Goal: Transaction & Acquisition: Book appointment/travel/reservation

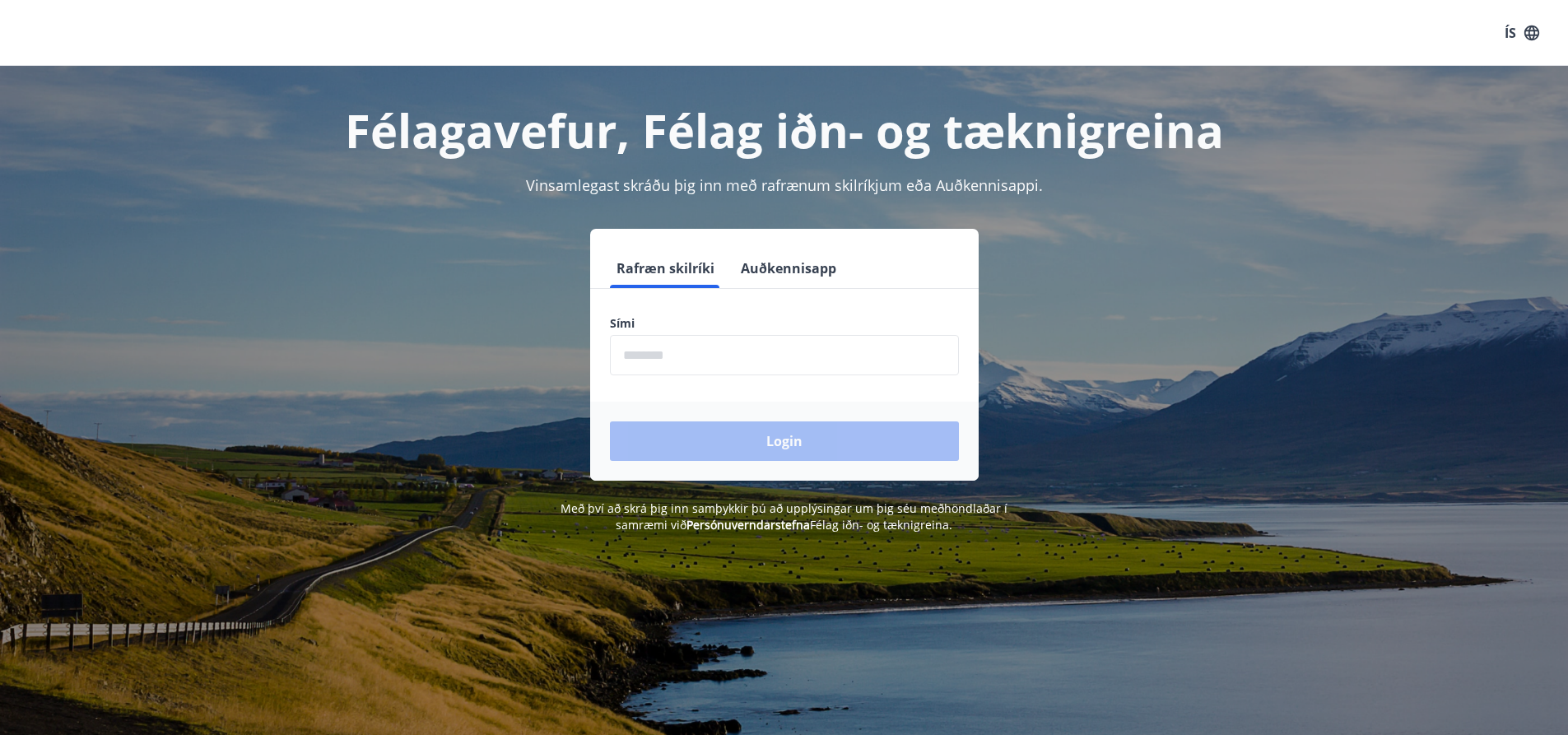
click at [771, 356] on input "phone" at bounding box center [784, 354] width 349 height 40
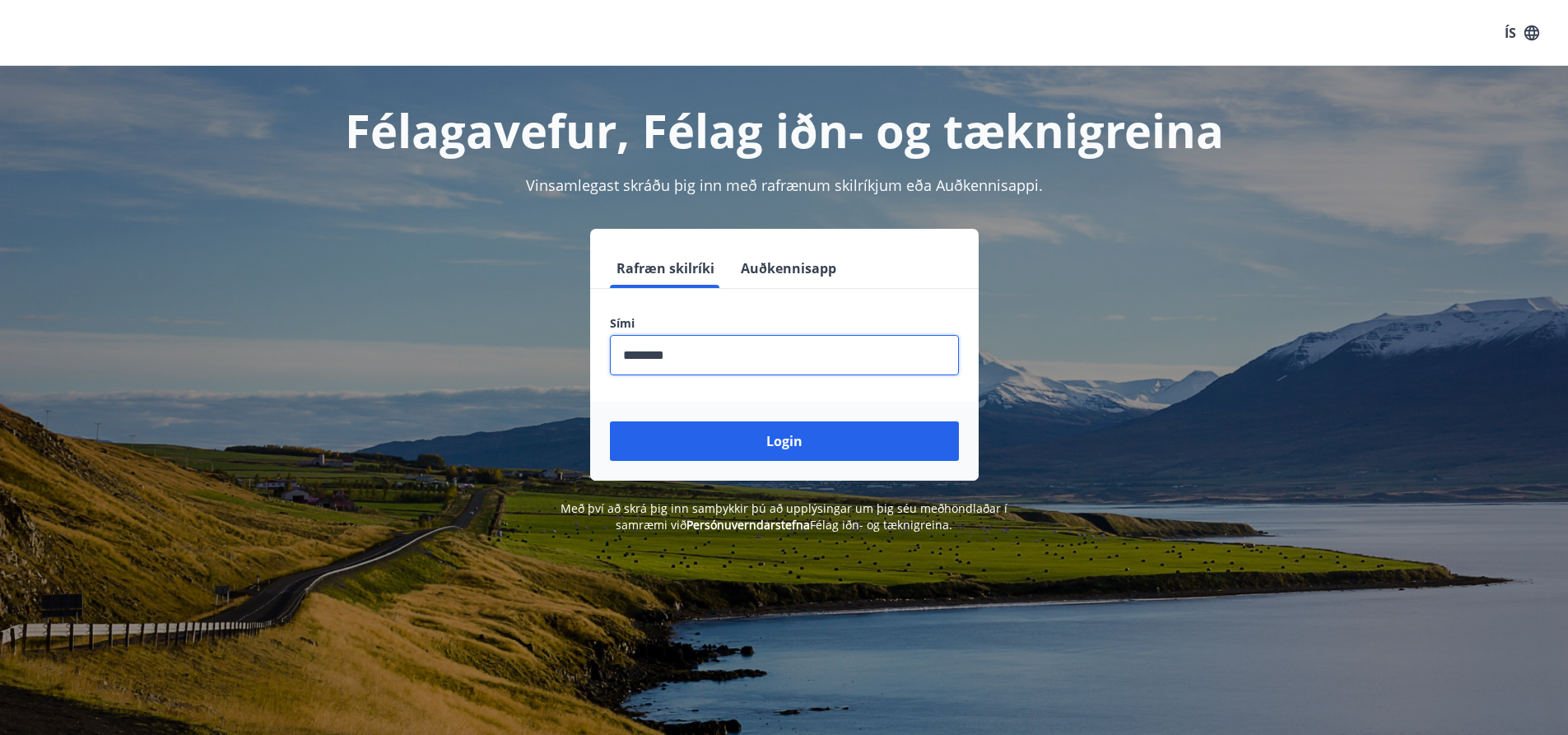
type input "********"
click at [610, 421] on button "Login" at bounding box center [784, 440] width 349 height 40
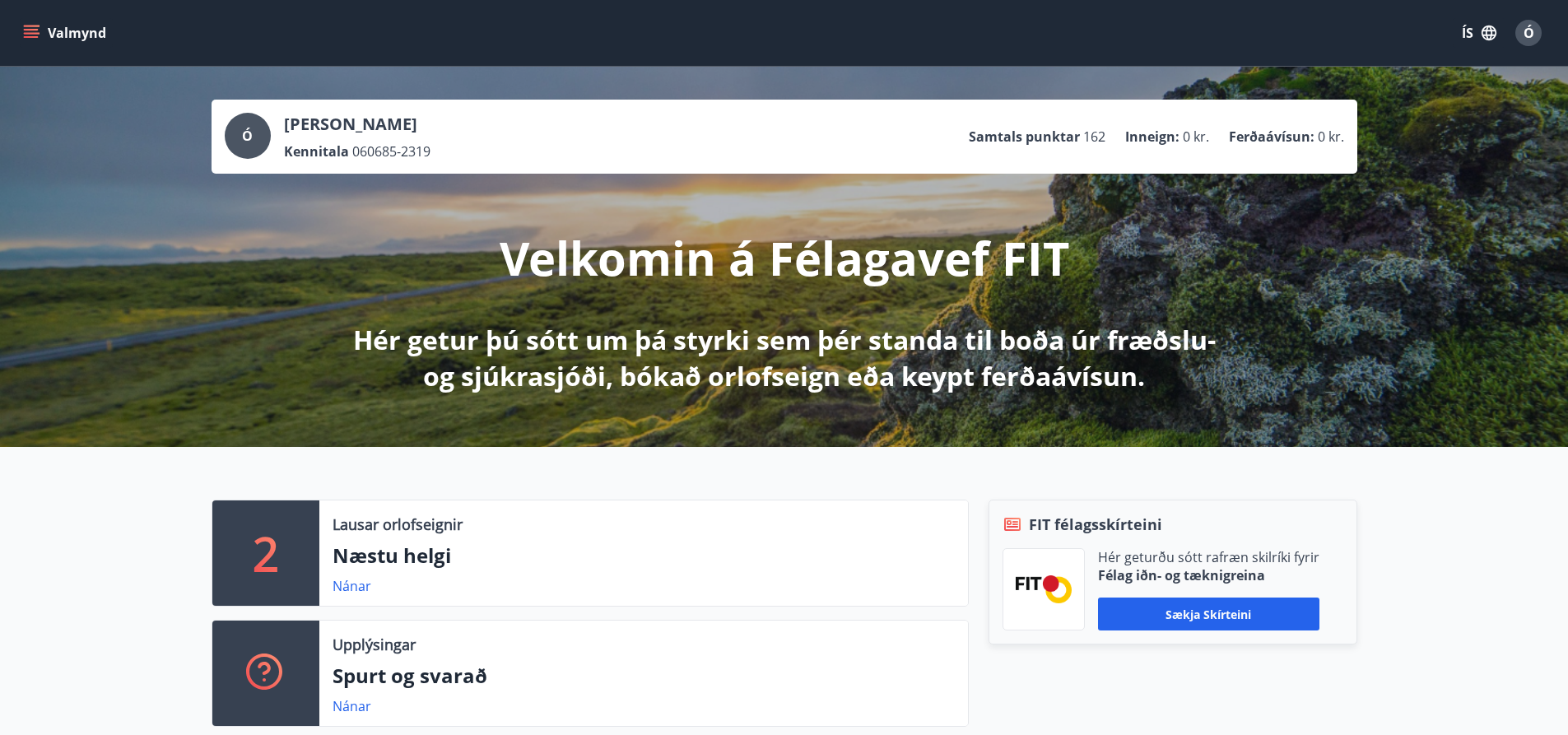
click at [67, 35] on button "Valmynd" at bounding box center [66, 33] width 93 height 29
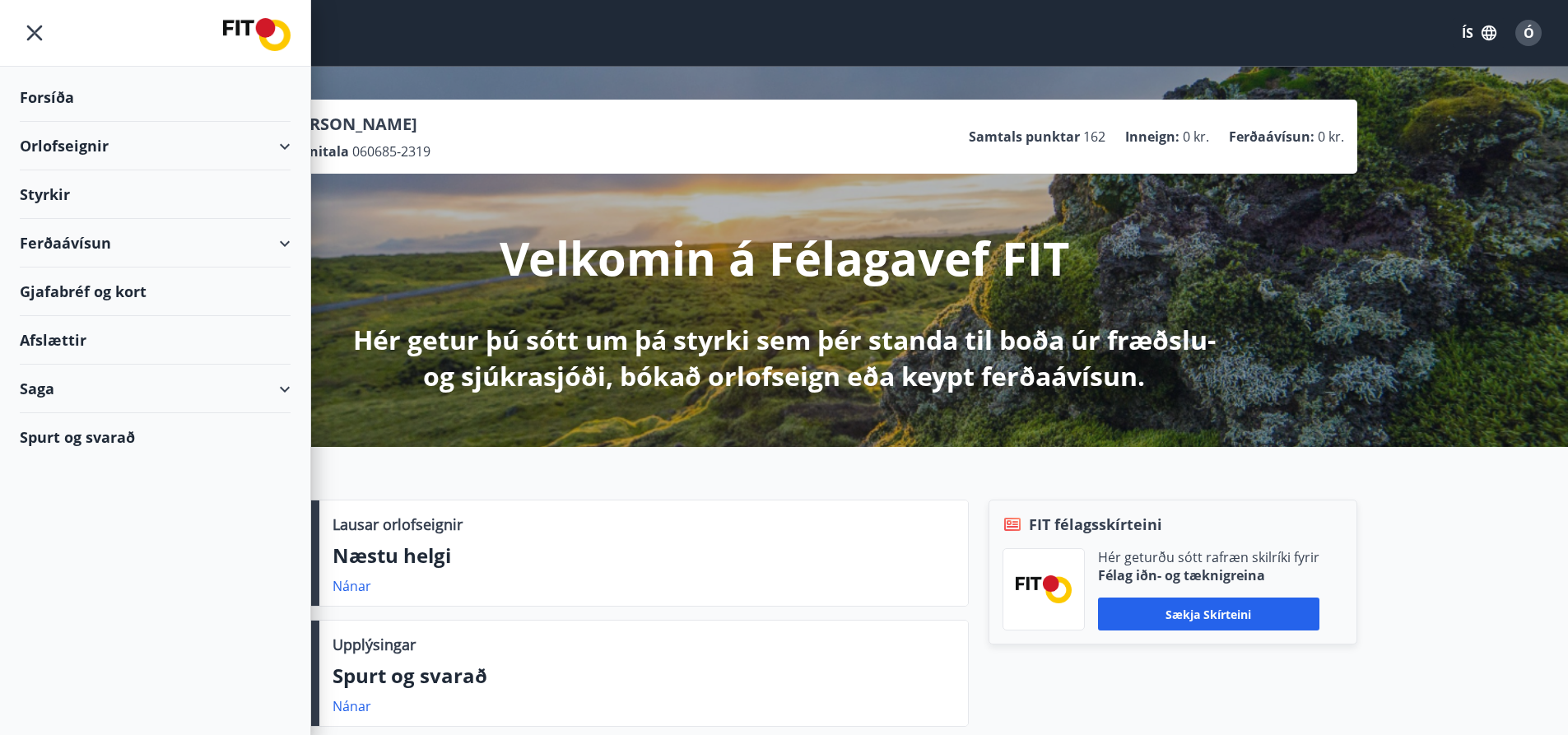
click at [99, 146] on div "Orlofseignir" at bounding box center [155, 146] width 270 height 49
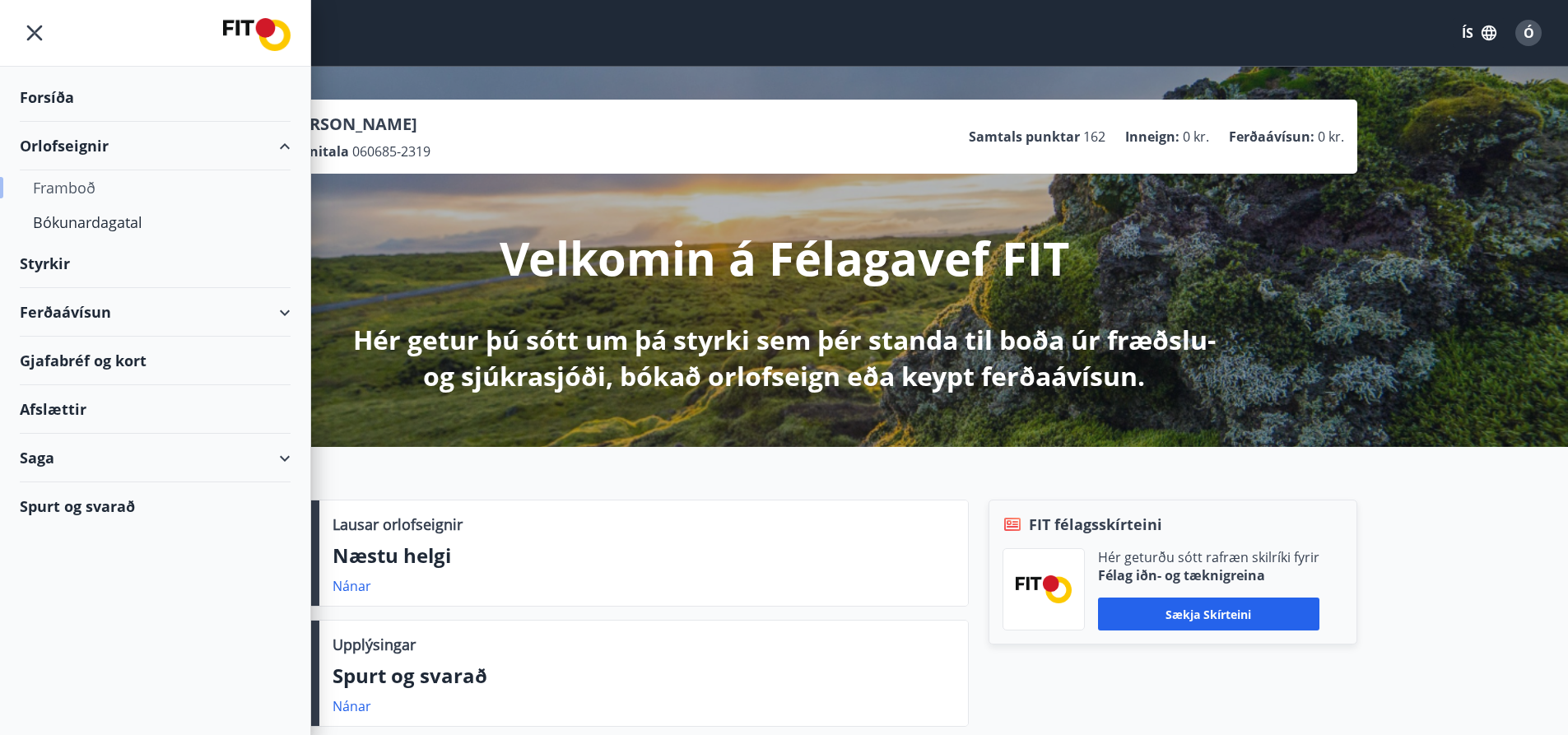
click at [66, 187] on div "Framboð" at bounding box center [155, 188] width 244 height 35
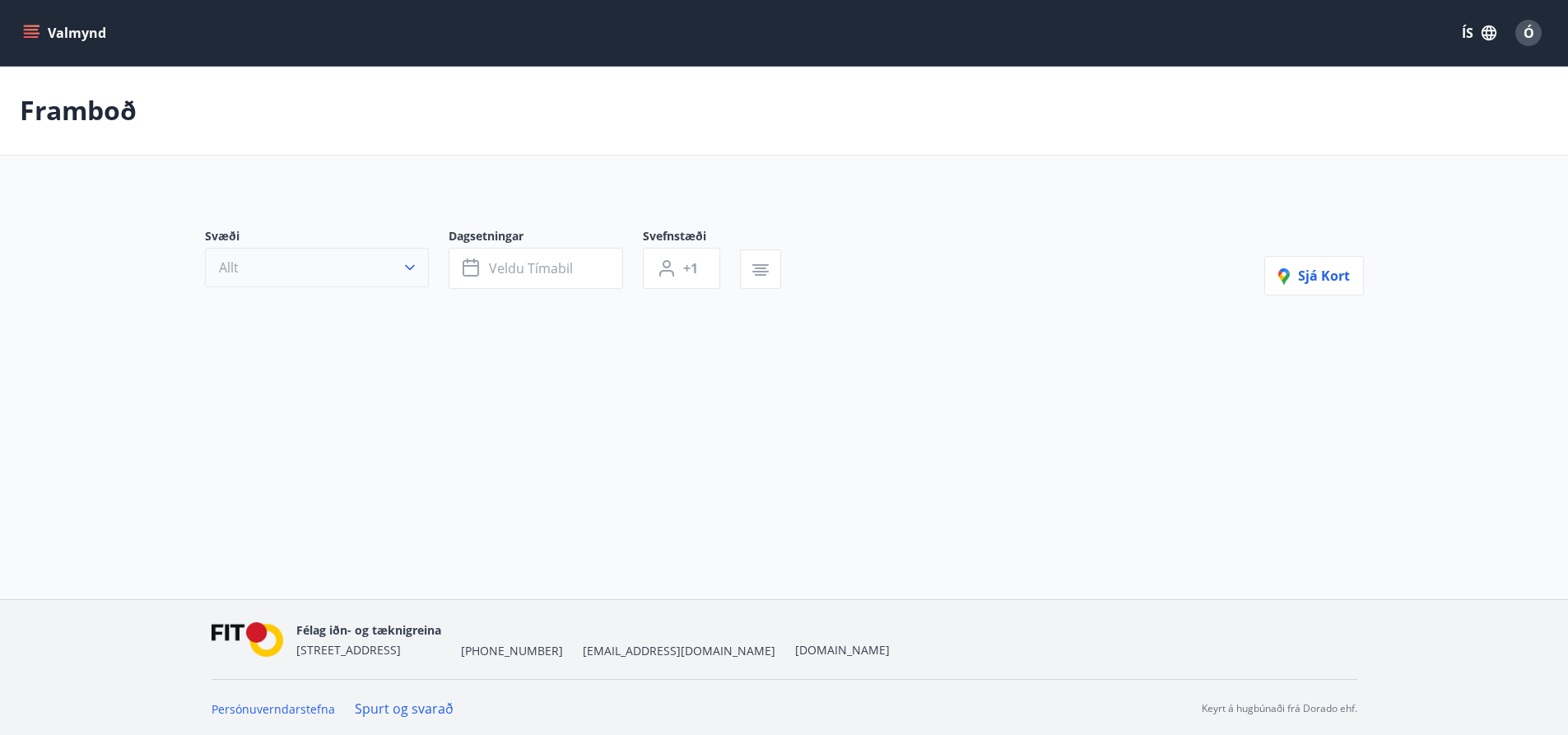
click at [330, 281] on button "Allt" at bounding box center [317, 267] width 224 height 40
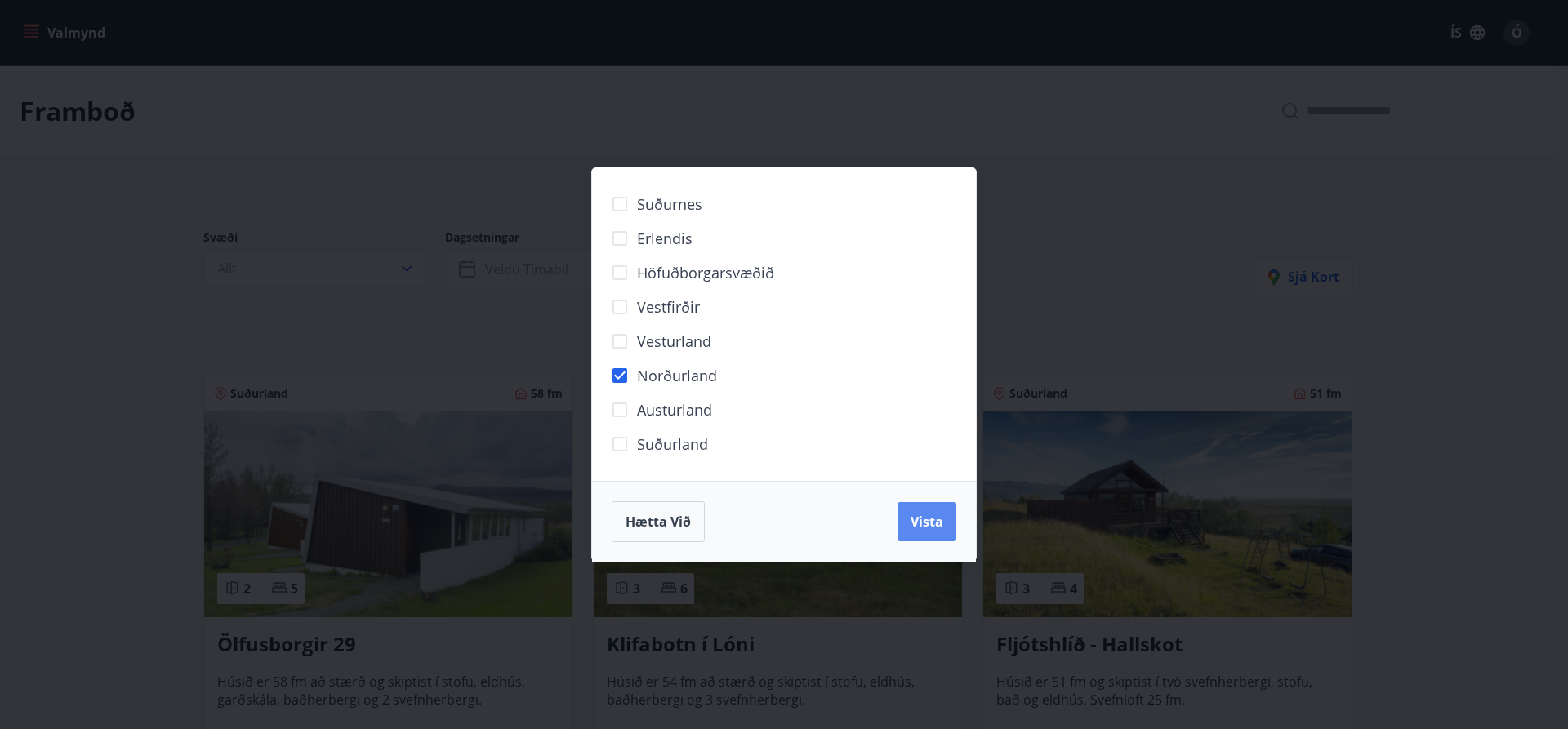
click at [923, 511] on button "Vista" at bounding box center [926, 521] width 59 height 40
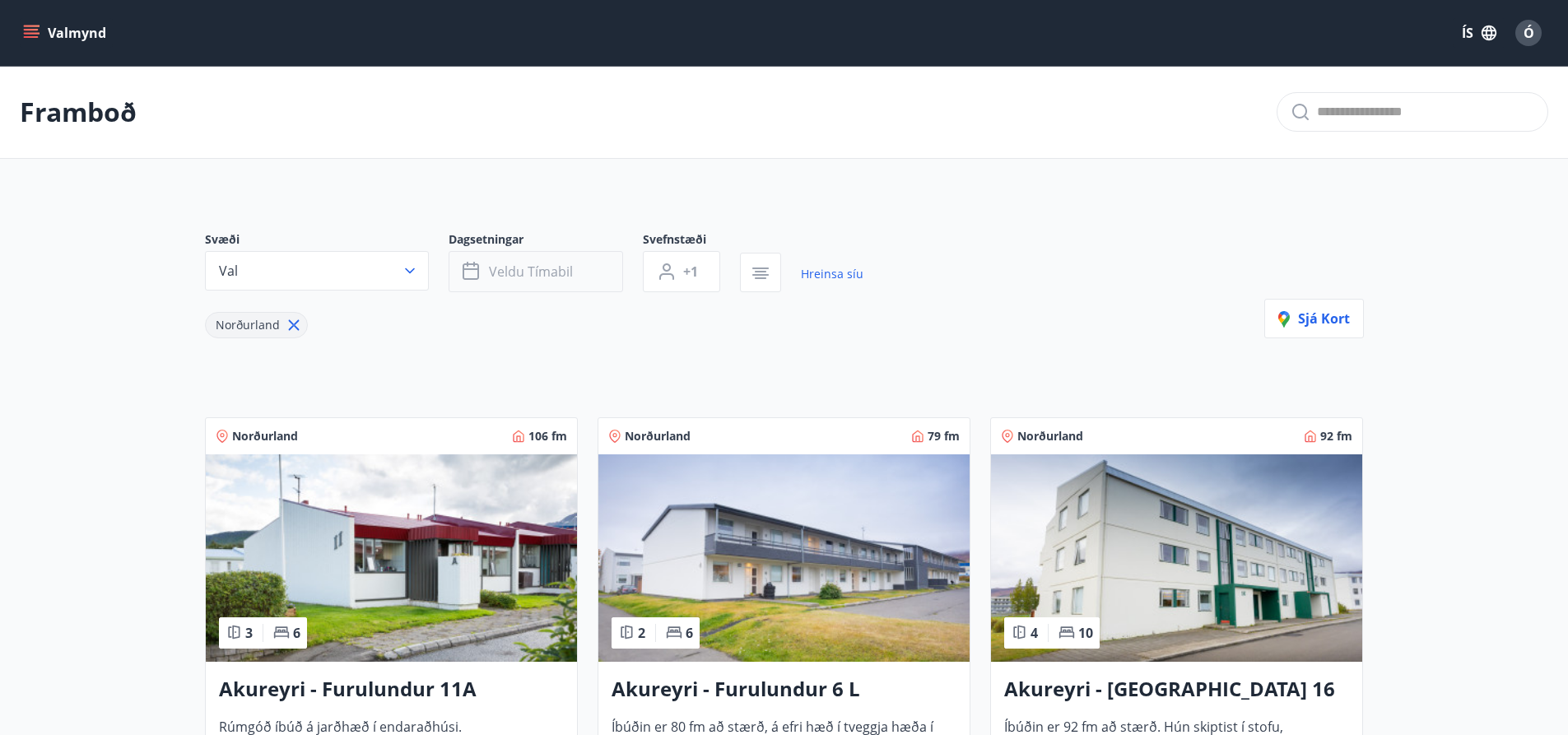
click at [584, 281] on button "Veldu tímabil" at bounding box center [535, 271] width 174 height 41
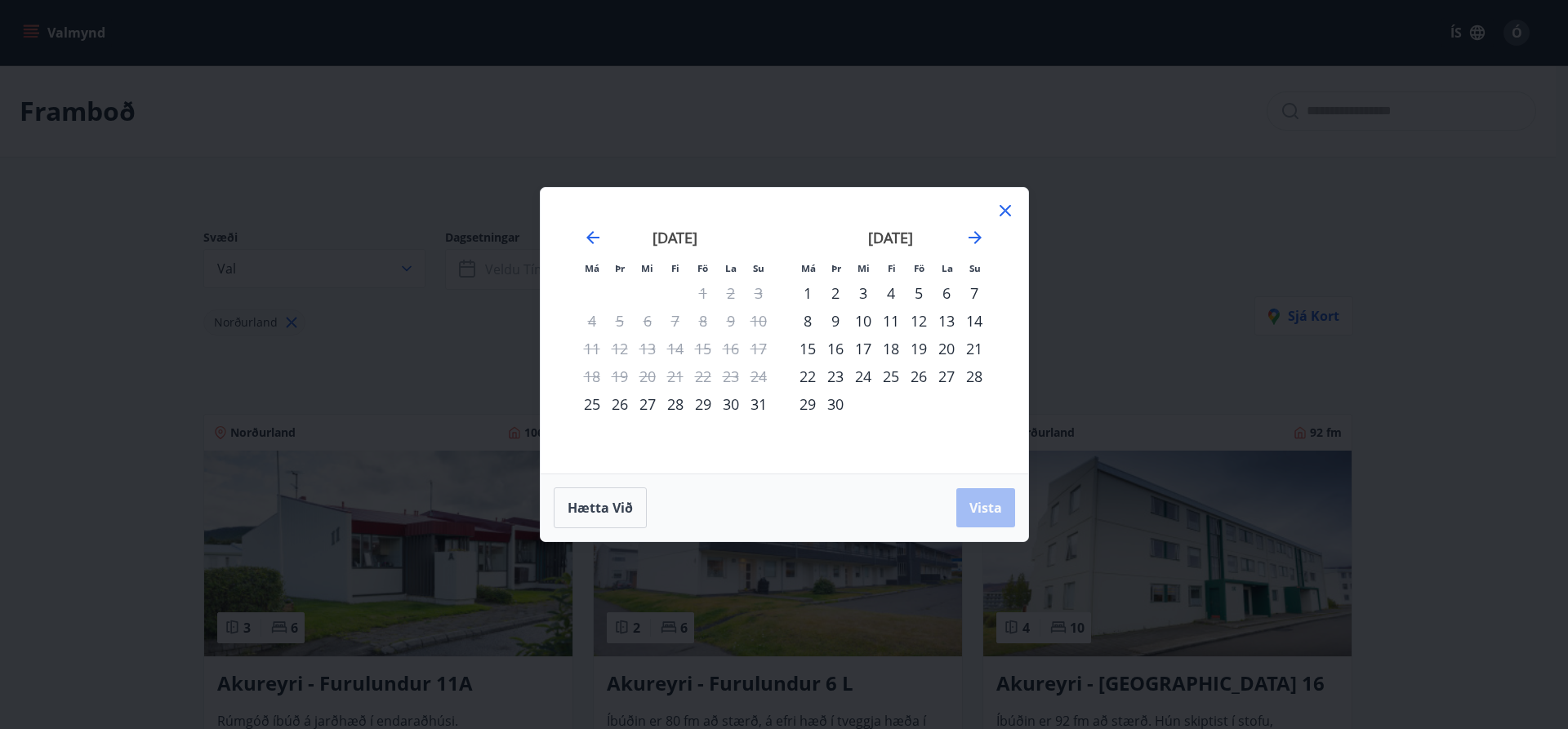
click at [917, 378] on div "26" at bounding box center [919, 376] width 28 height 28
click at [976, 378] on div "28" at bounding box center [974, 376] width 28 height 28
click at [985, 497] on button "Vista" at bounding box center [985, 507] width 59 height 40
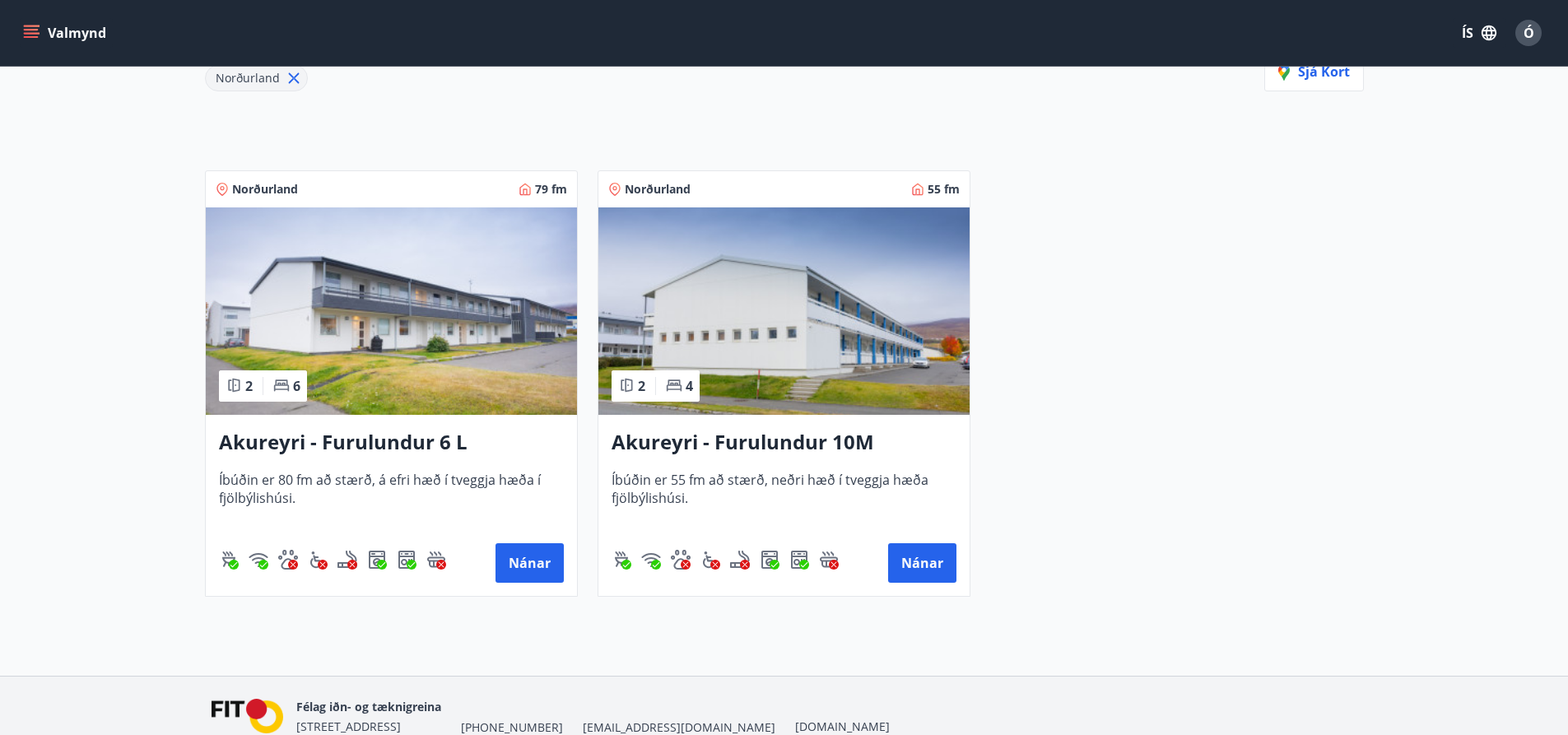
scroll to position [326, 0]
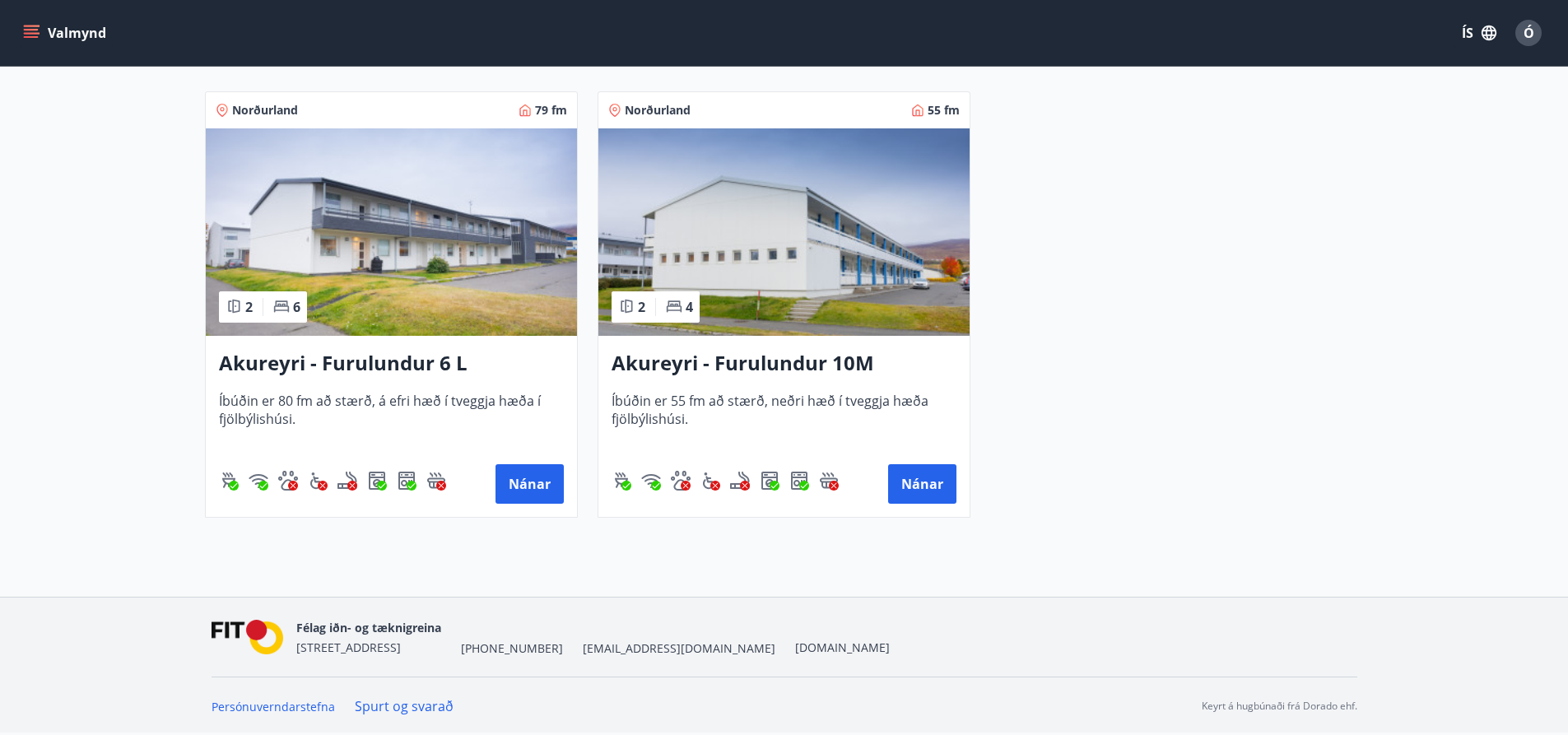
click at [470, 284] on img at bounding box center [392, 231] width 372 height 207
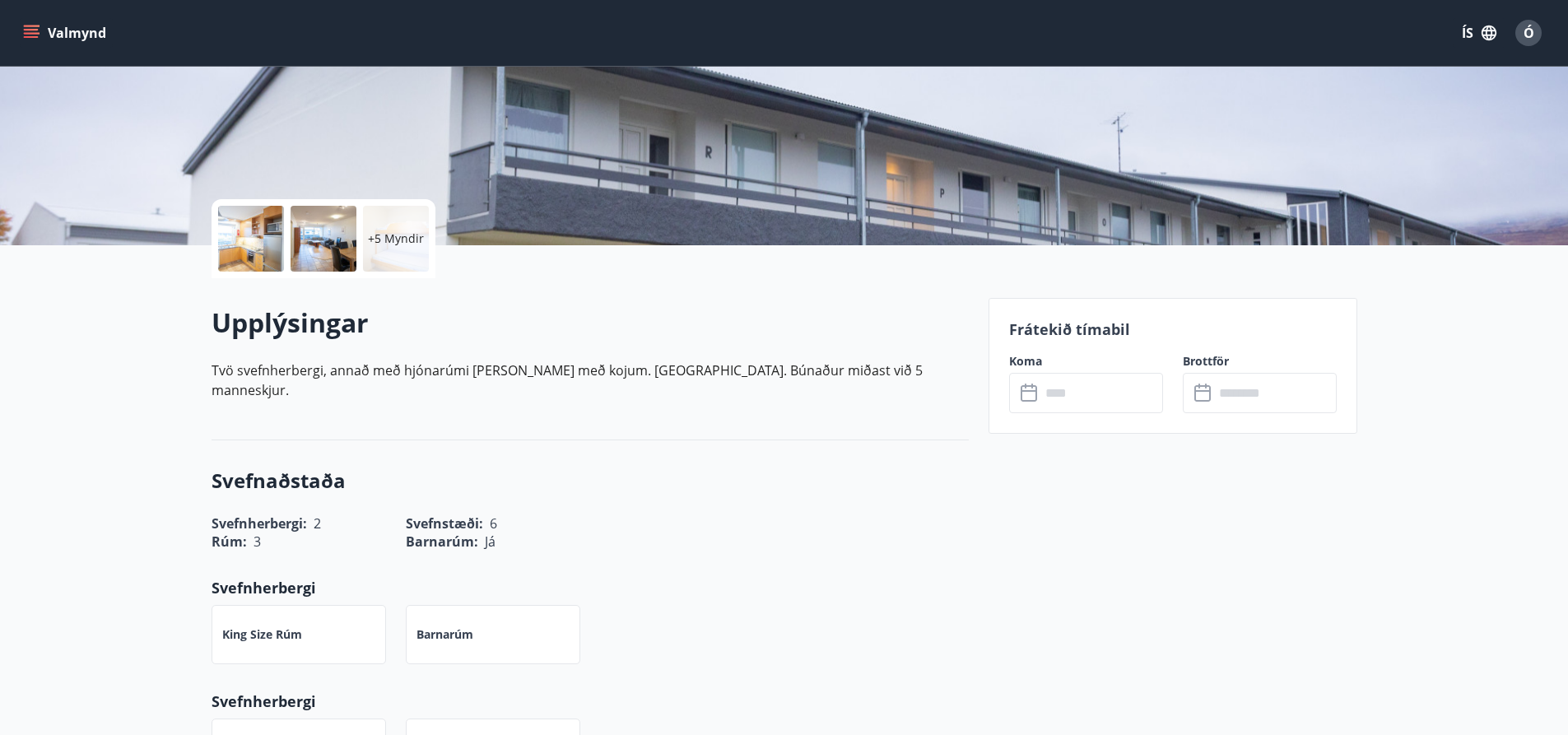
scroll to position [247, 0]
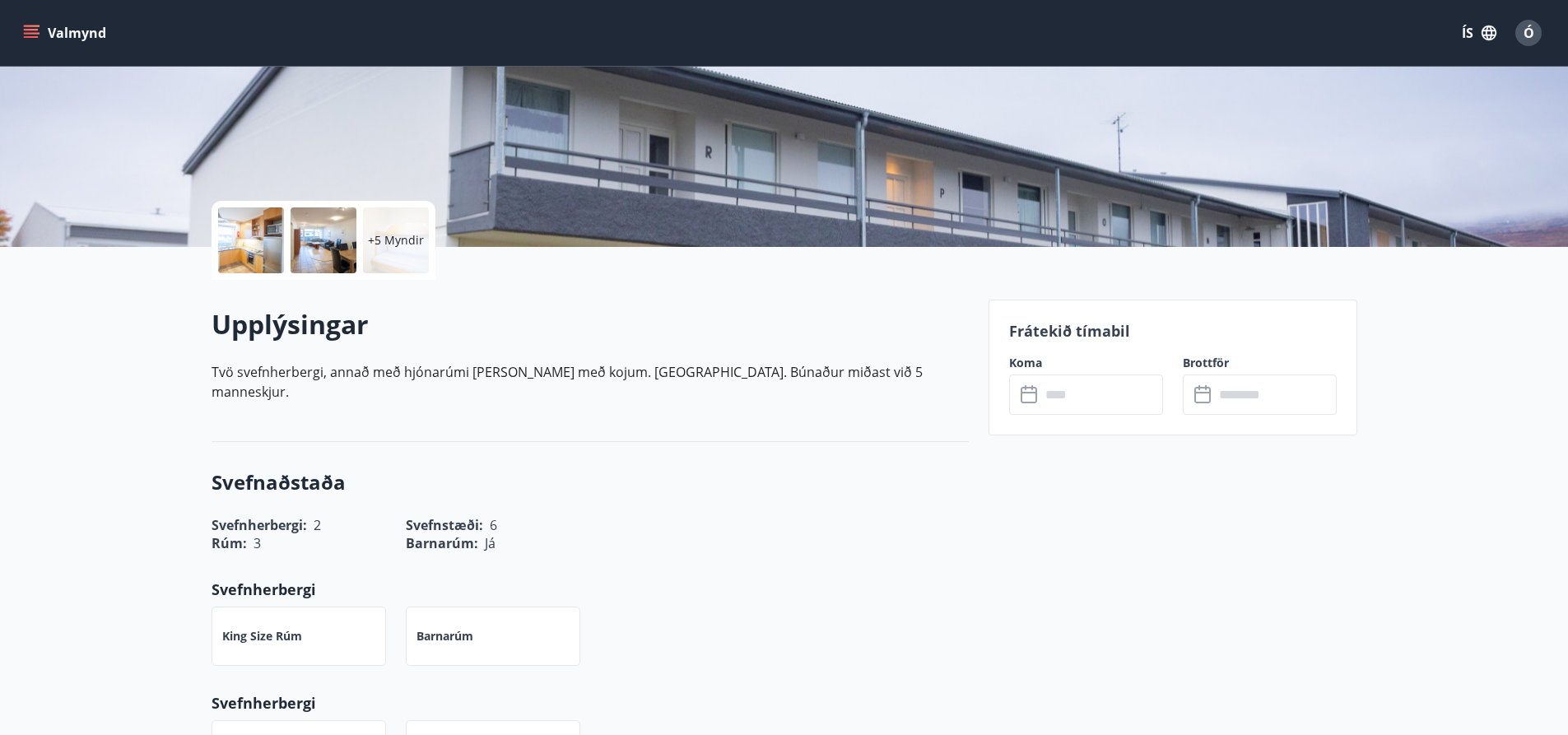
click at [1103, 398] on input "text" at bounding box center [1102, 394] width 123 height 40
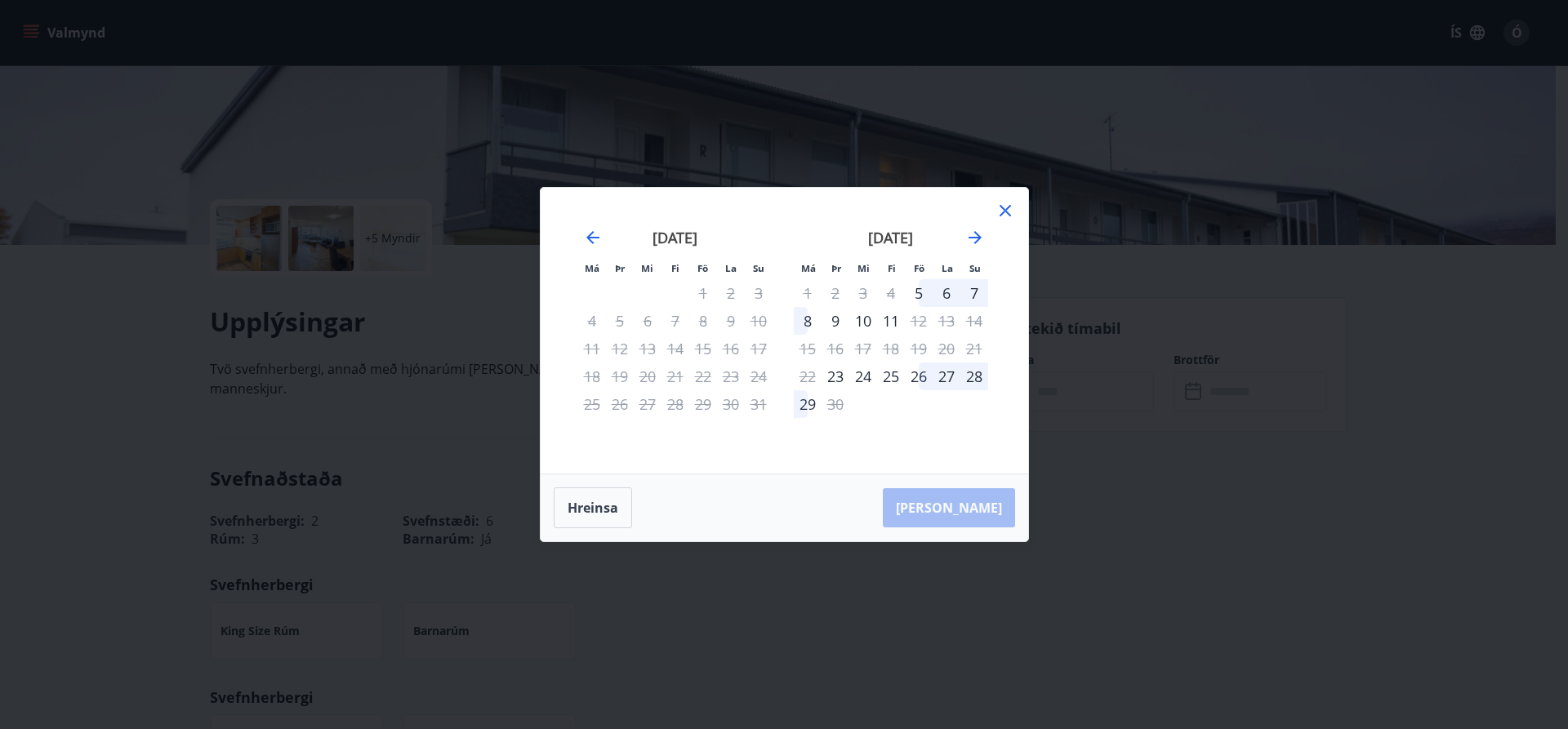
click at [919, 375] on div "26" at bounding box center [919, 376] width 28 height 28
click at [971, 380] on div "28" at bounding box center [974, 376] width 28 height 28
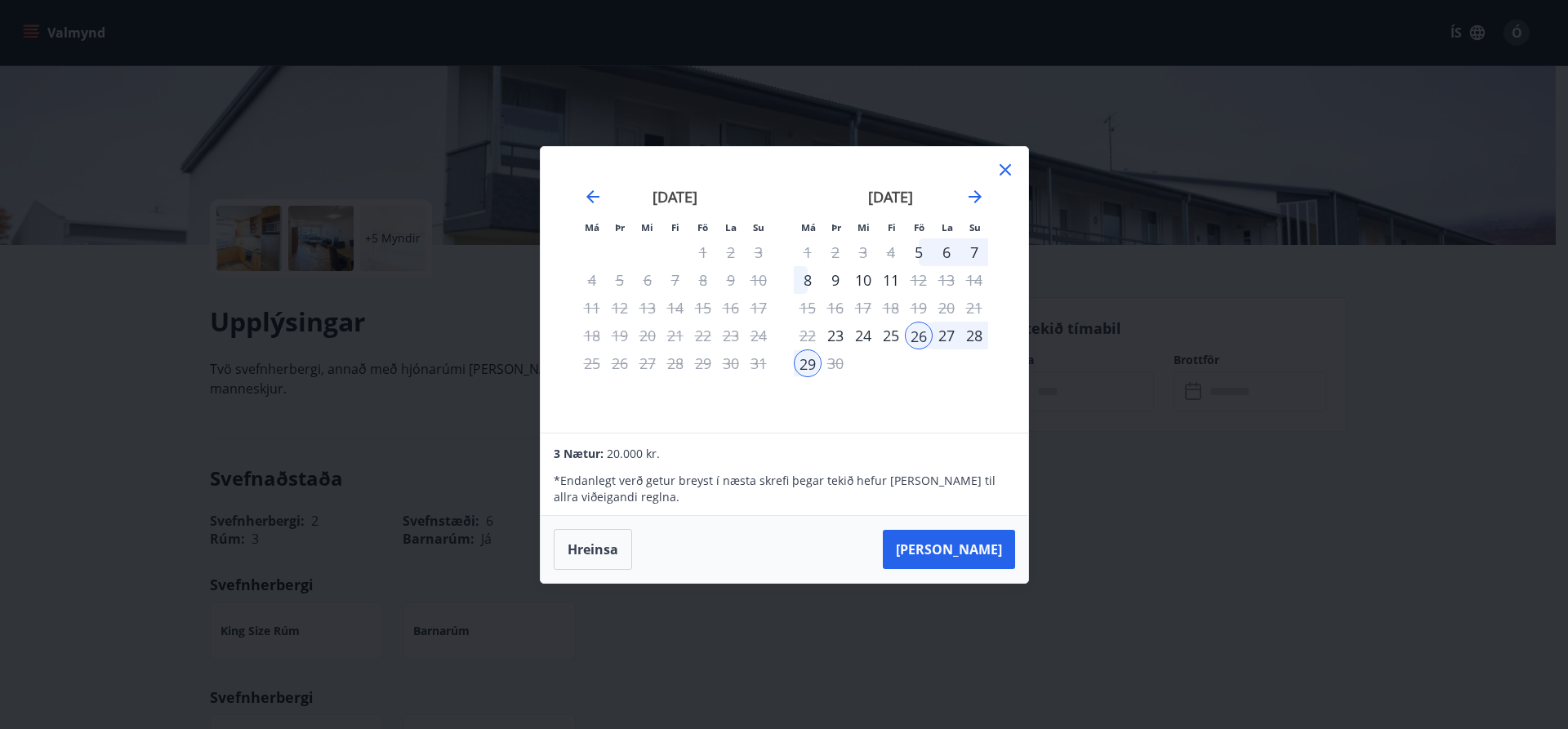
click at [974, 342] on div "28" at bounding box center [974, 335] width 28 height 28
click at [972, 338] on div "28" at bounding box center [974, 335] width 28 height 28
click at [811, 365] on div "29" at bounding box center [808, 363] width 28 height 28
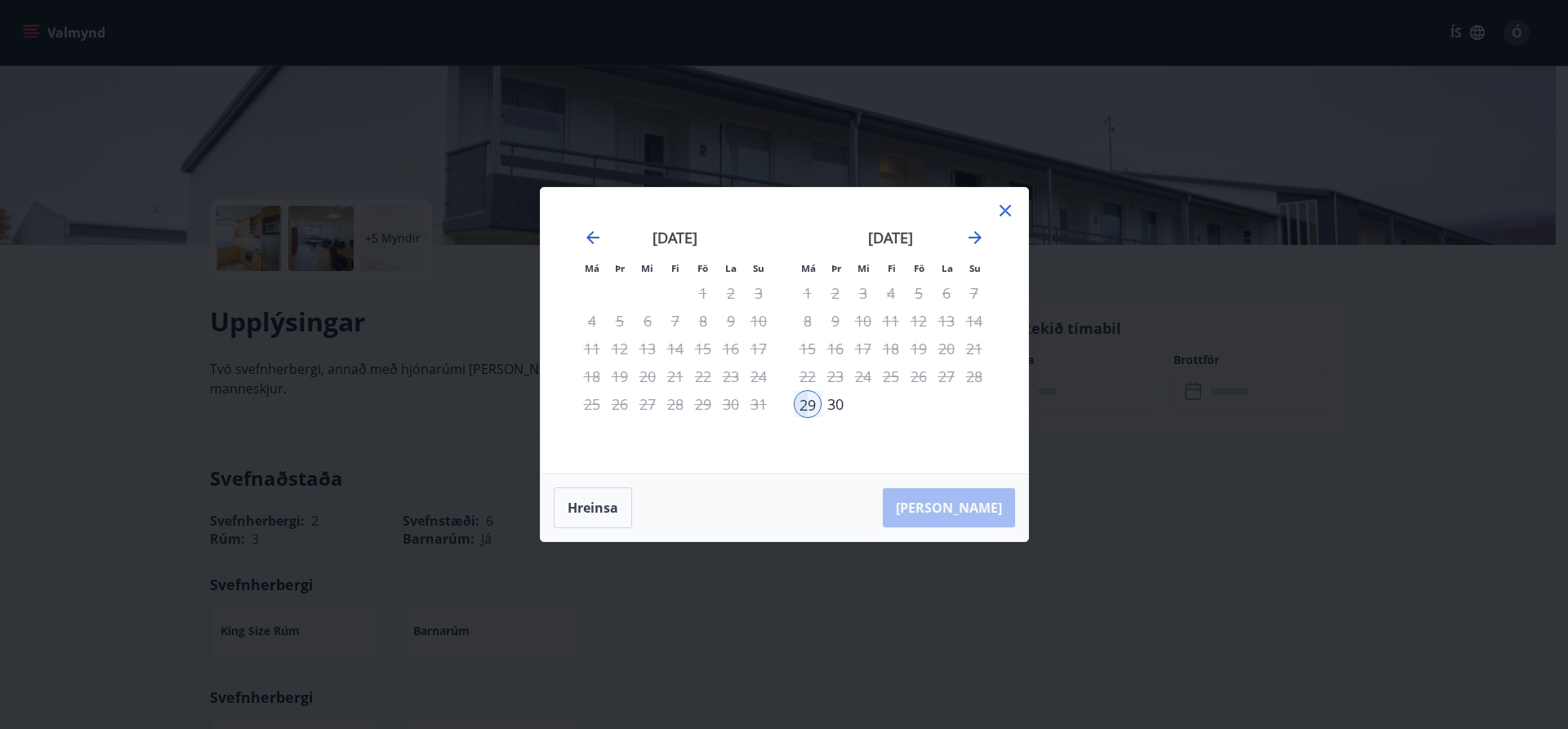
click at [918, 375] on div "26" at bounding box center [919, 376] width 28 height 28
click at [921, 380] on div "26" at bounding box center [919, 376] width 28 height 28
click at [884, 380] on div "25" at bounding box center [891, 376] width 28 height 28
click at [806, 401] on div "29" at bounding box center [808, 404] width 28 height 28
click at [815, 372] on div "22" at bounding box center [808, 376] width 28 height 28
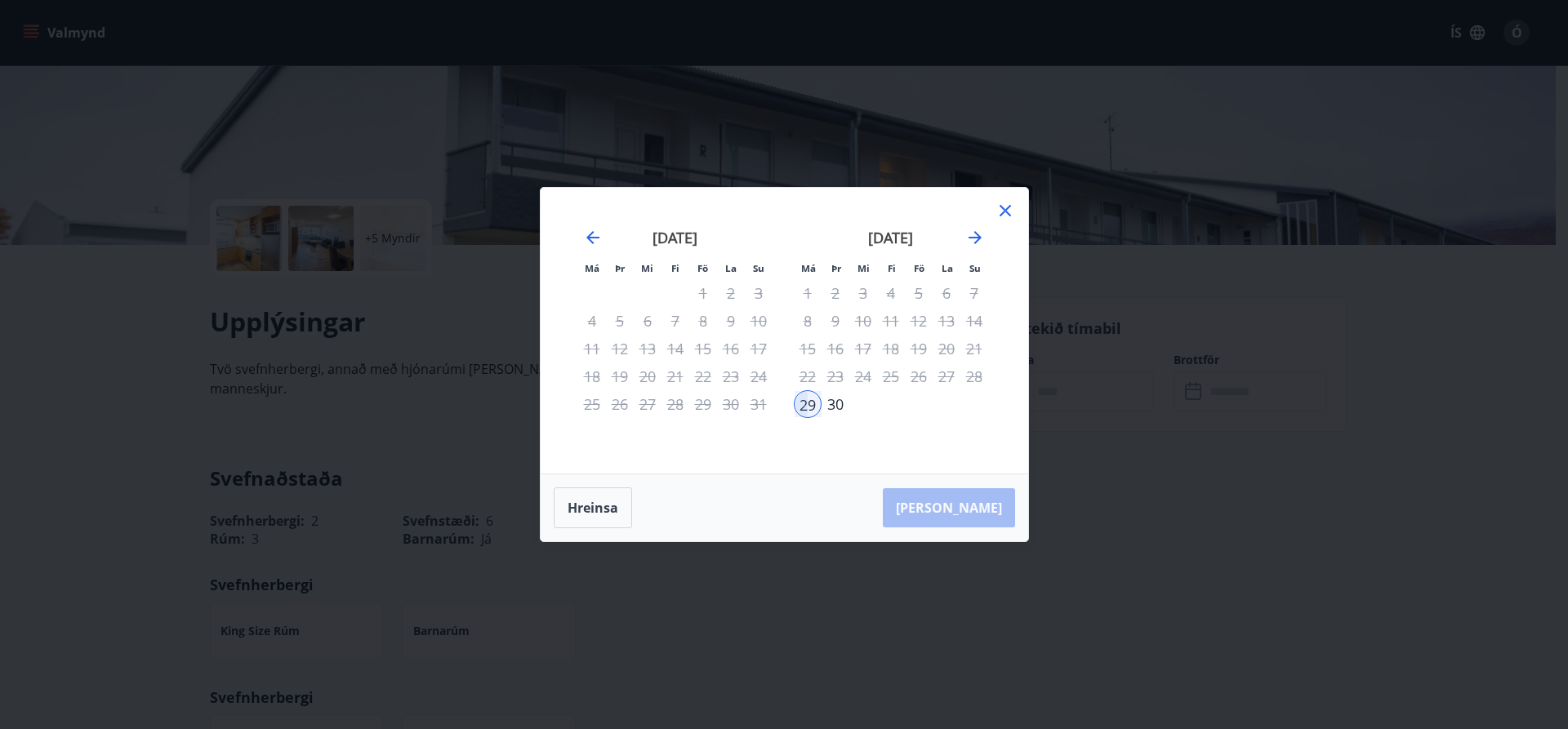
click at [1007, 206] on icon at bounding box center [1005, 210] width 19 height 19
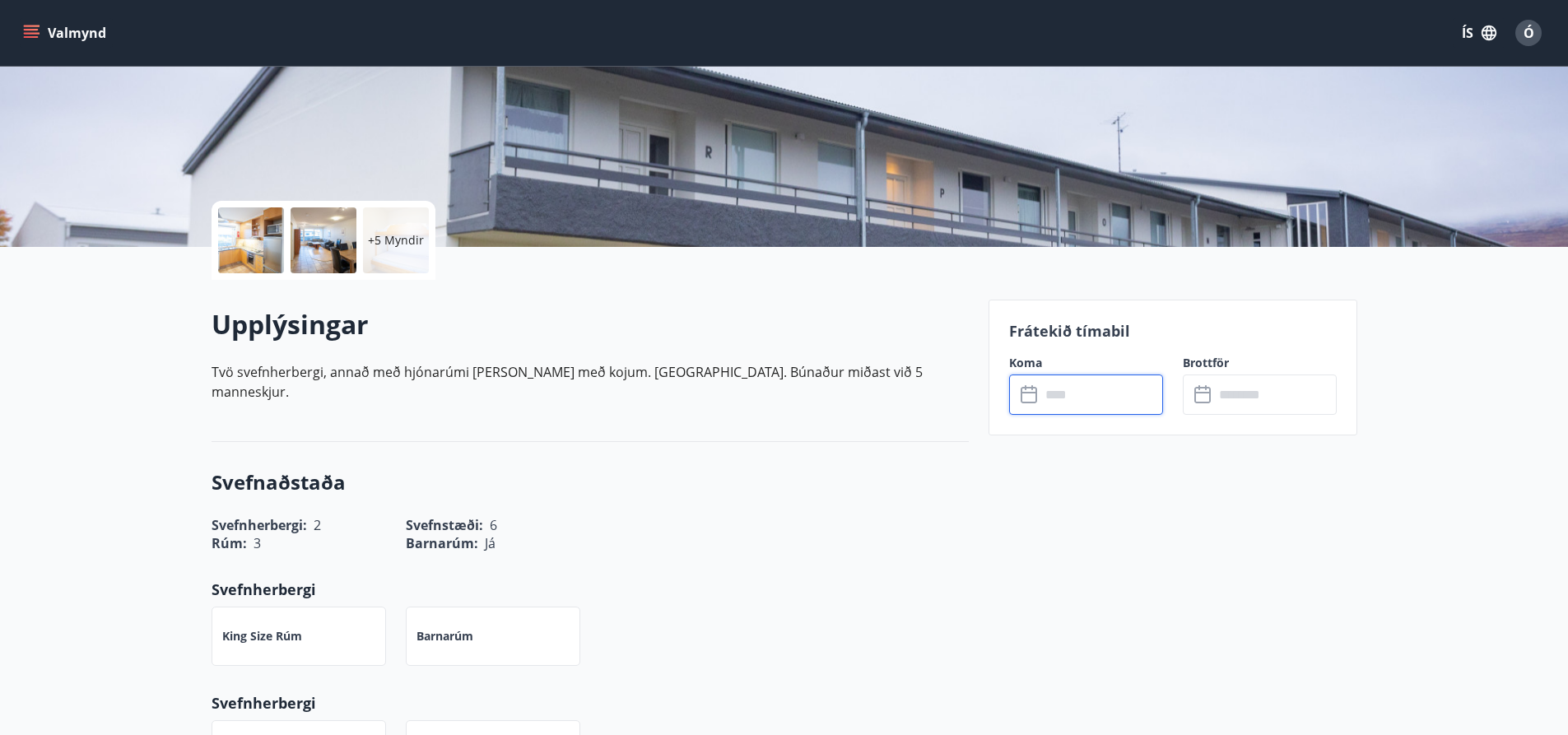
click at [1024, 402] on icon at bounding box center [1028, 395] width 17 height 17
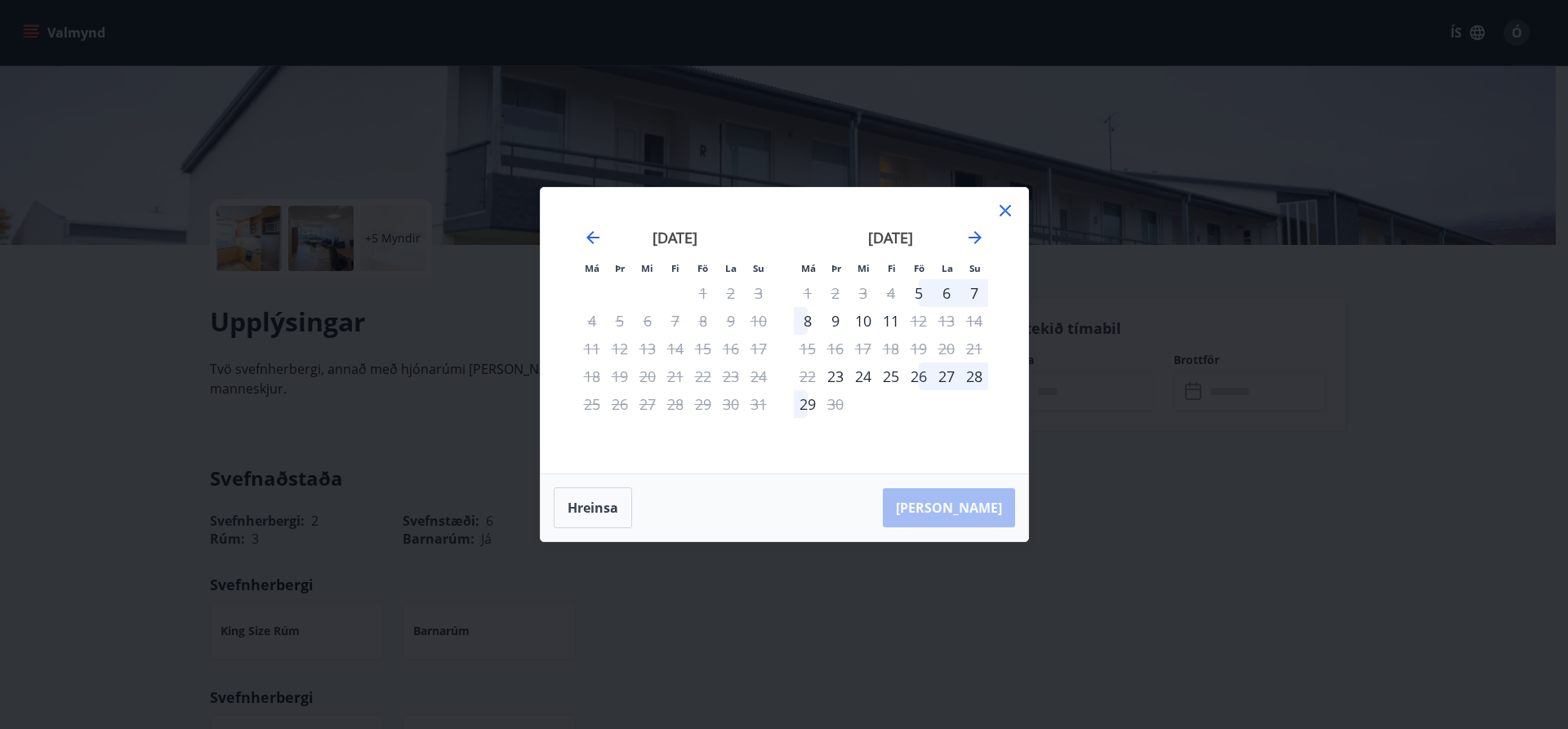
click at [923, 374] on div "26" at bounding box center [919, 376] width 28 height 28
click at [917, 379] on div "26" at bounding box center [919, 376] width 28 height 28
click at [895, 379] on div "25" at bounding box center [891, 376] width 28 height 28
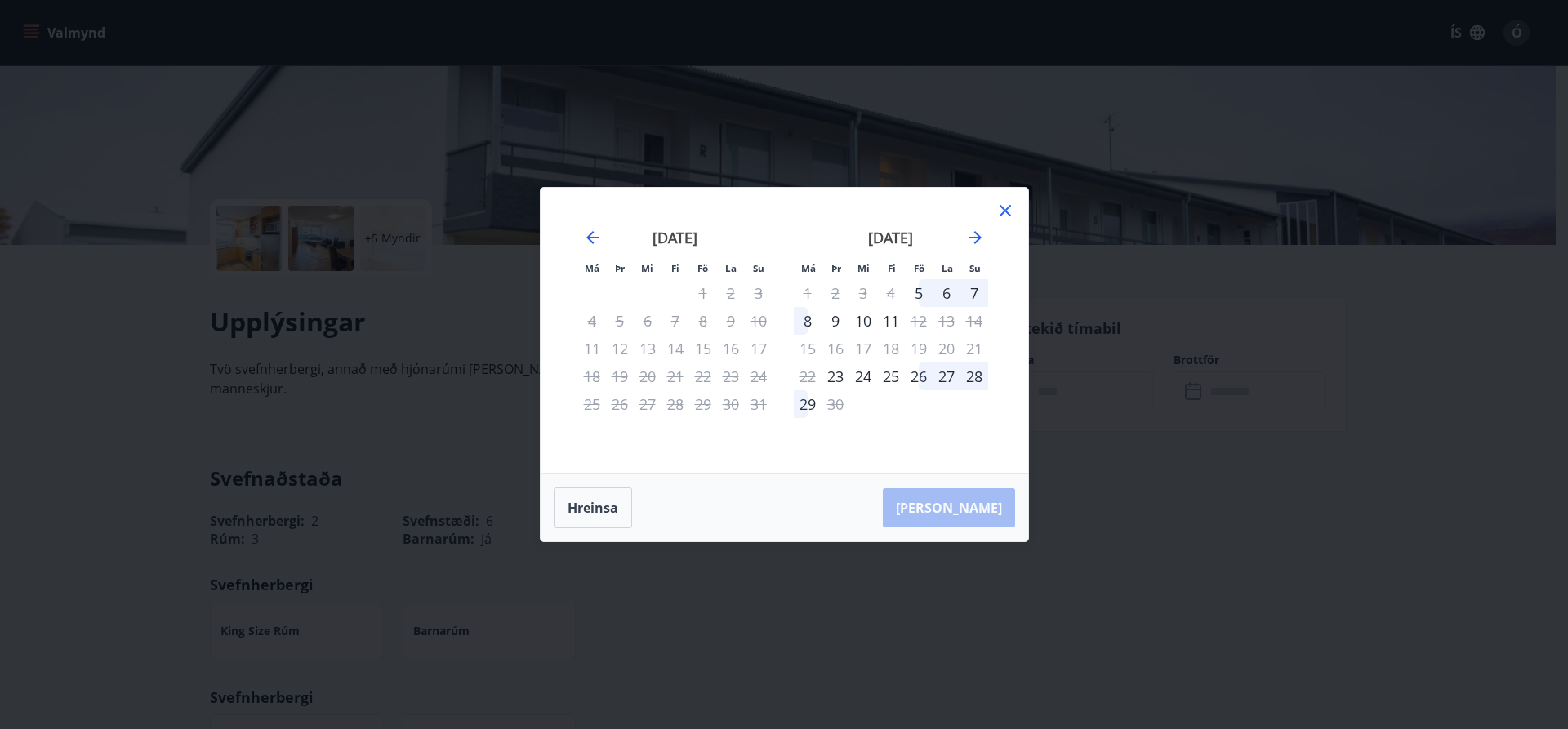
click at [859, 378] on div "24" at bounding box center [863, 376] width 28 height 28
click at [892, 332] on div "11" at bounding box center [891, 320] width 28 height 28
click at [890, 321] on div "11" at bounding box center [891, 320] width 28 height 28
click at [920, 380] on div "26" at bounding box center [919, 376] width 28 height 28
click at [603, 512] on button "Hreinsa" at bounding box center [592, 507] width 78 height 40
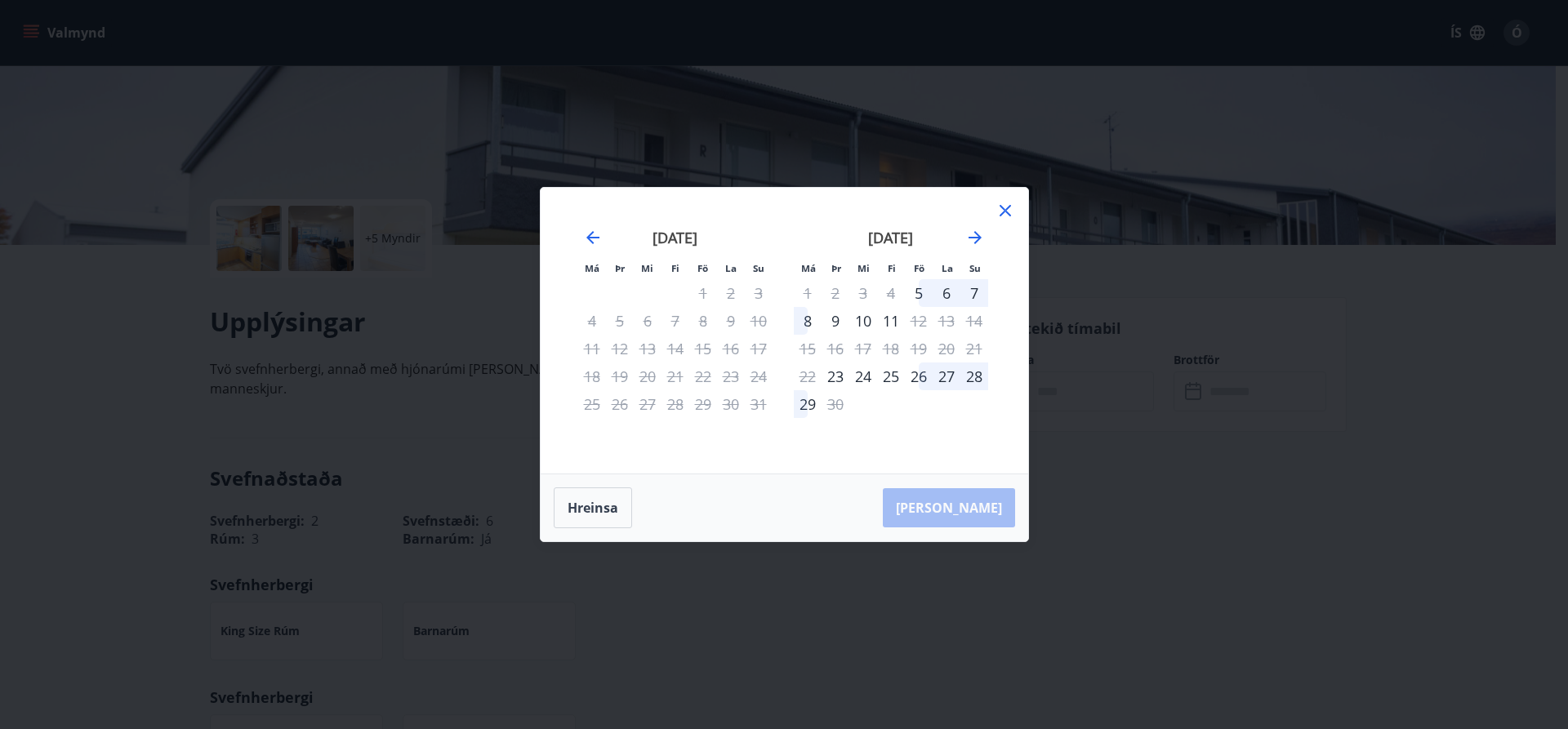
click at [1002, 221] on div at bounding box center [1005, 212] width 19 height 24
click at [1004, 210] on icon at bounding box center [1005, 210] width 12 height 12
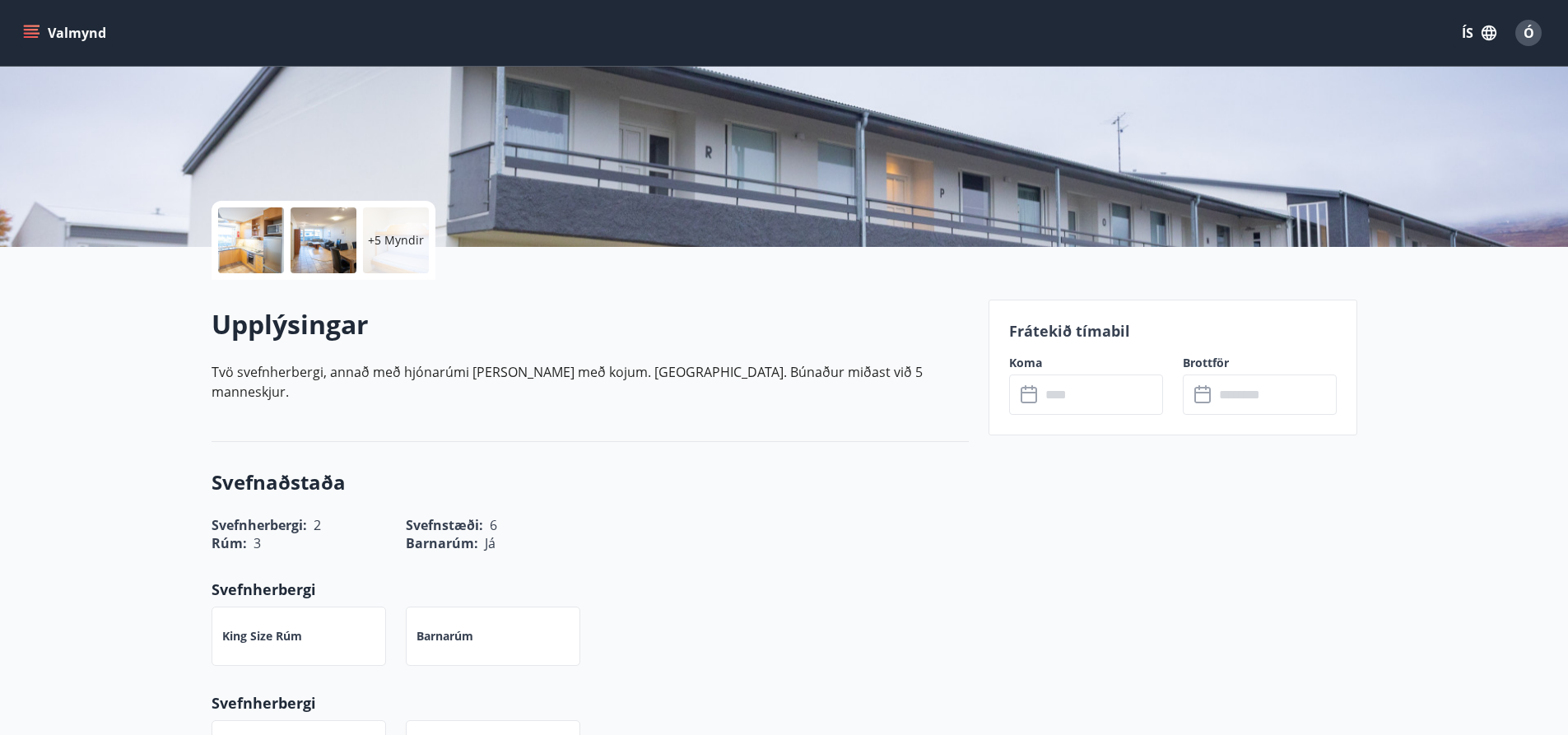
click at [1056, 403] on input "text" at bounding box center [1102, 394] width 123 height 40
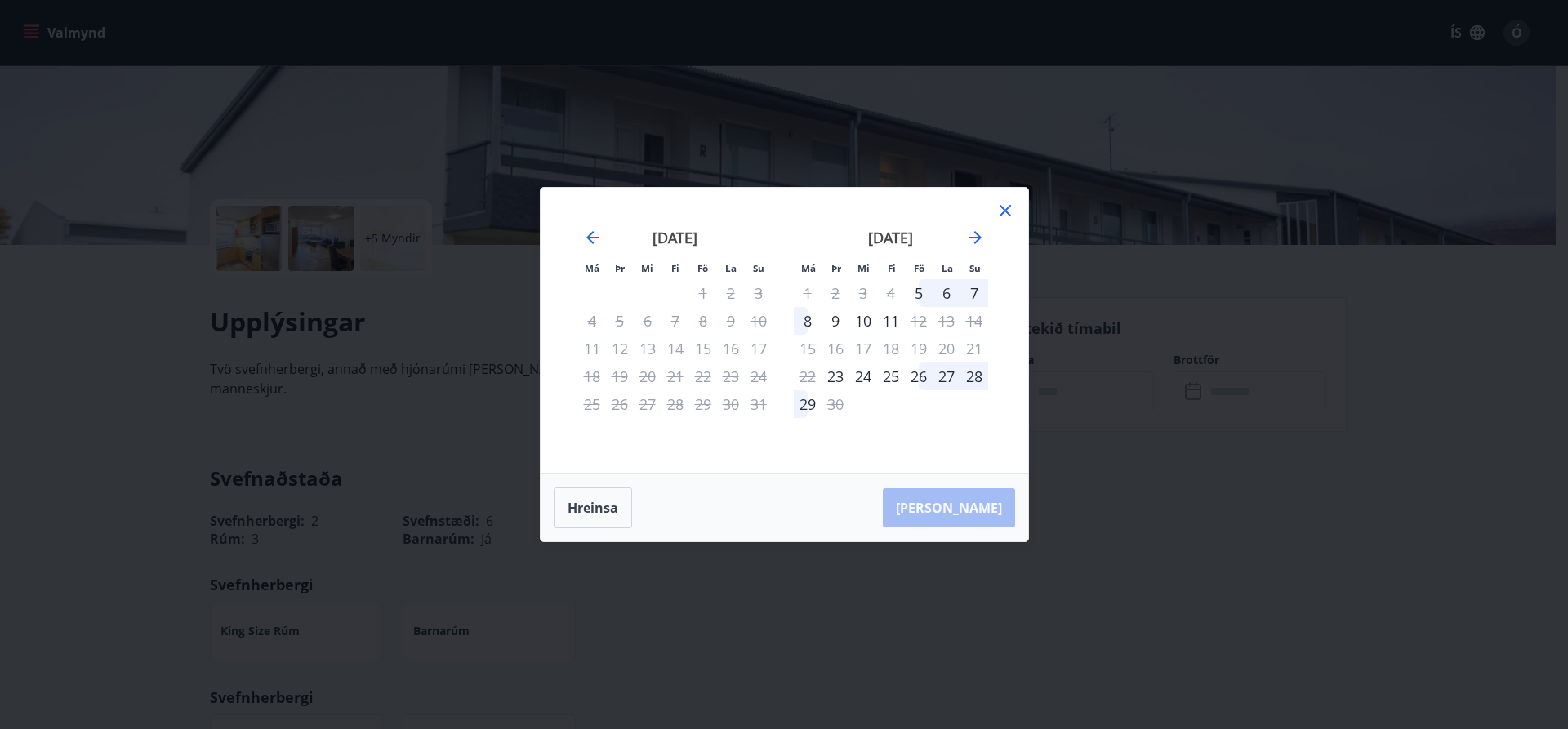
click at [917, 375] on div "26" at bounding box center [919, 376] width 28 height 28
click at [968, 503] on div "Hreinsa Taka Frá" at bounding box center [784, 507] width 487 height 67
click at [972, 375] on div "28" at bounding box center [974, 376] width 28 height 28
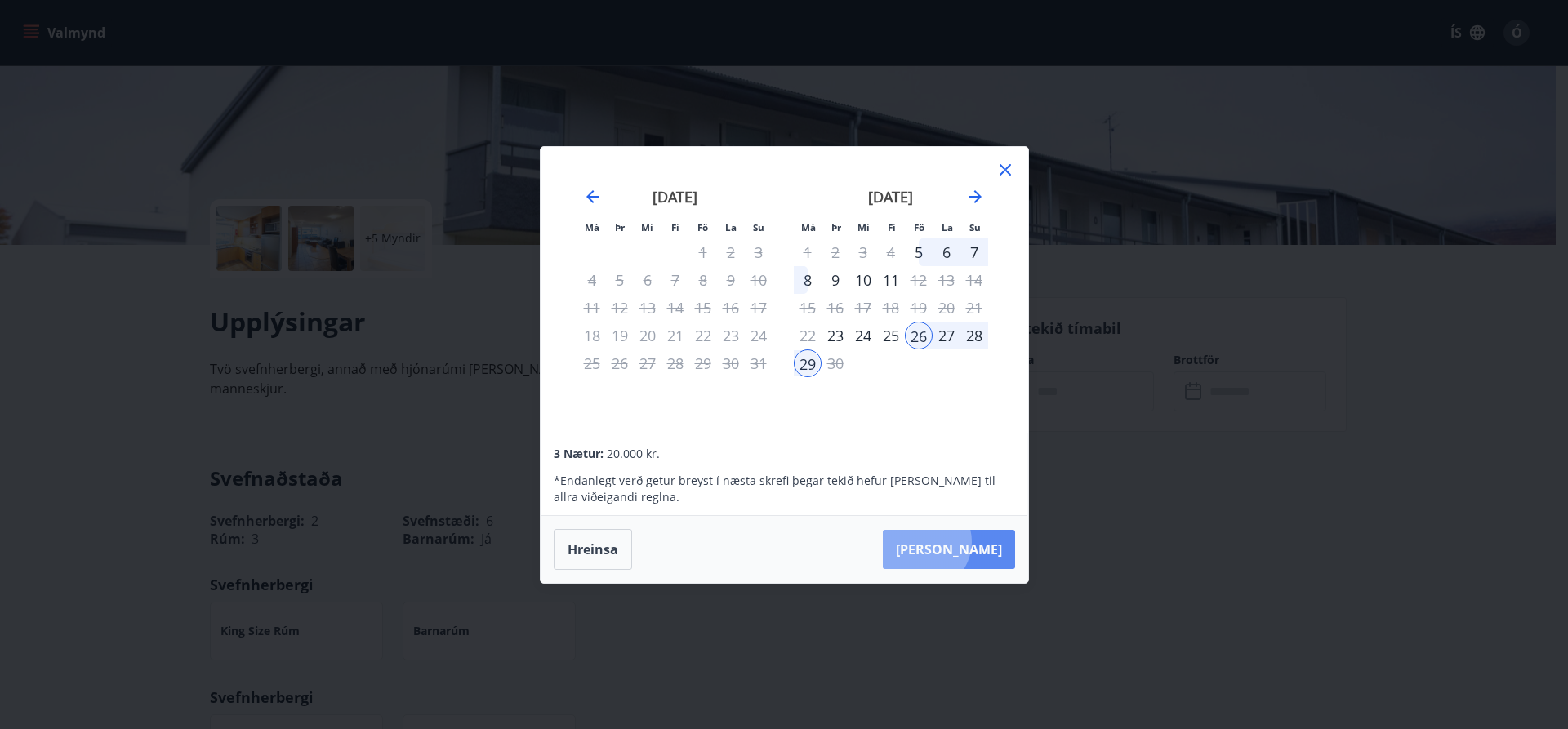
click at [974, 542] on button "Taka Frá" at bounding box center [949, 549] width 132 height 40
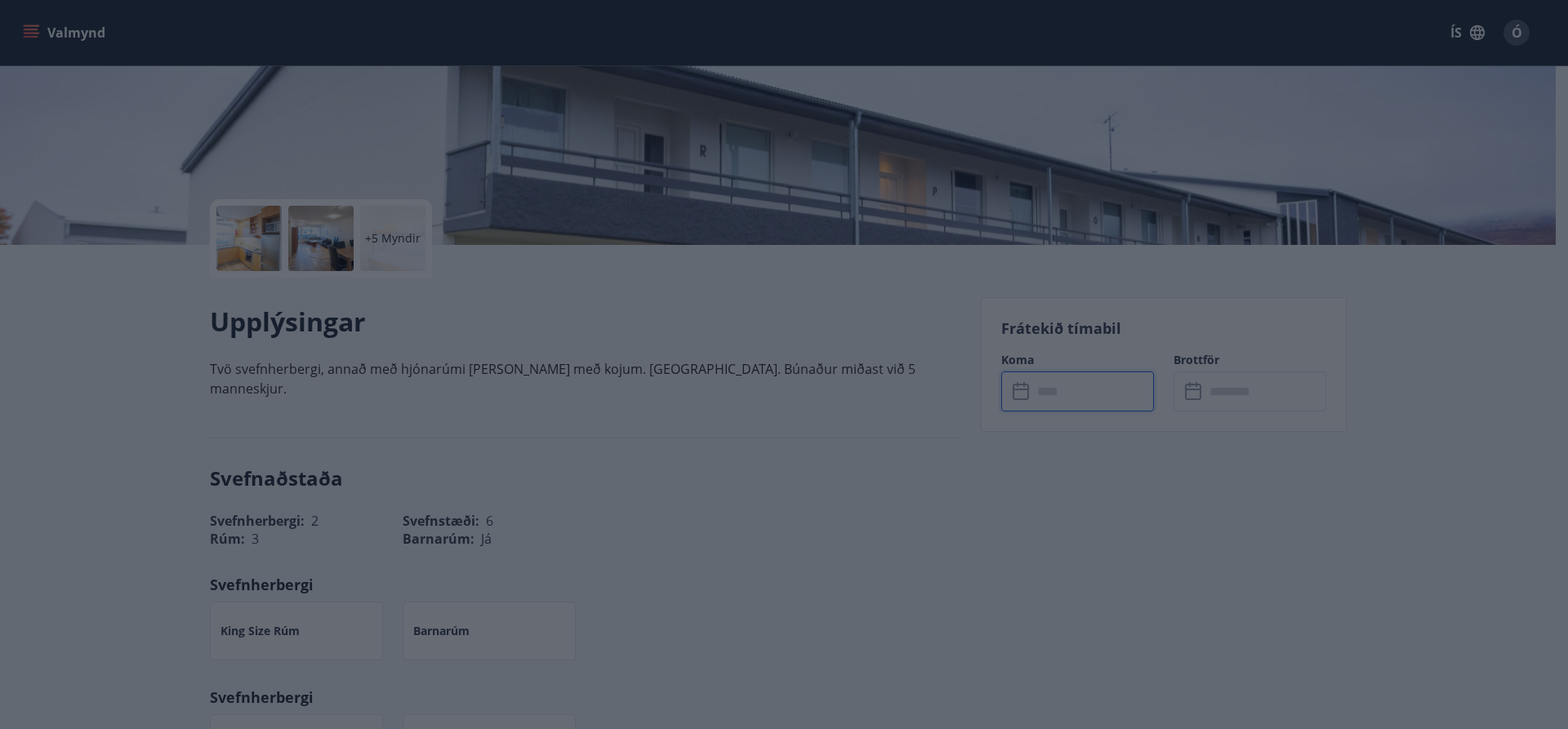
type input "******"
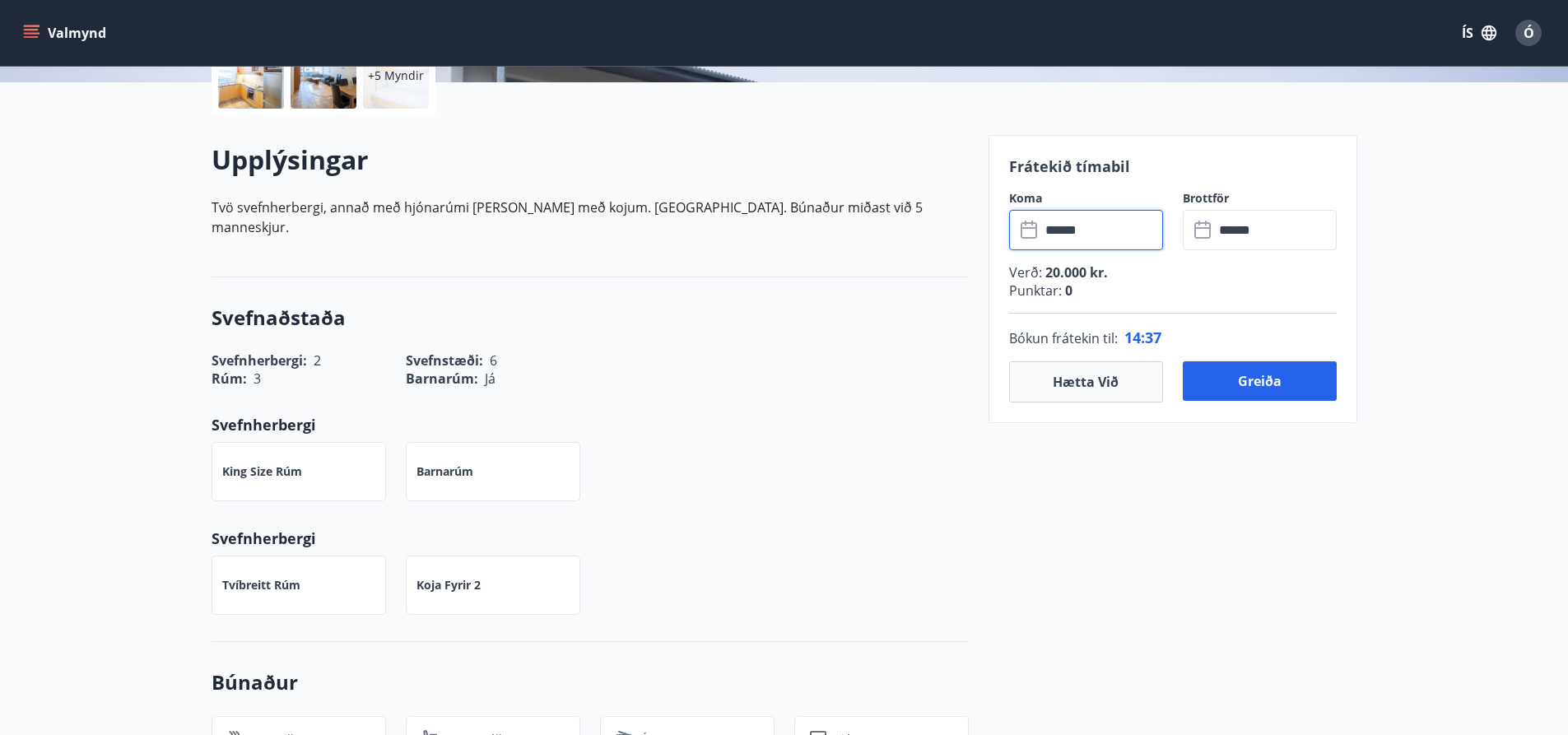
scroll to position [0, 0]
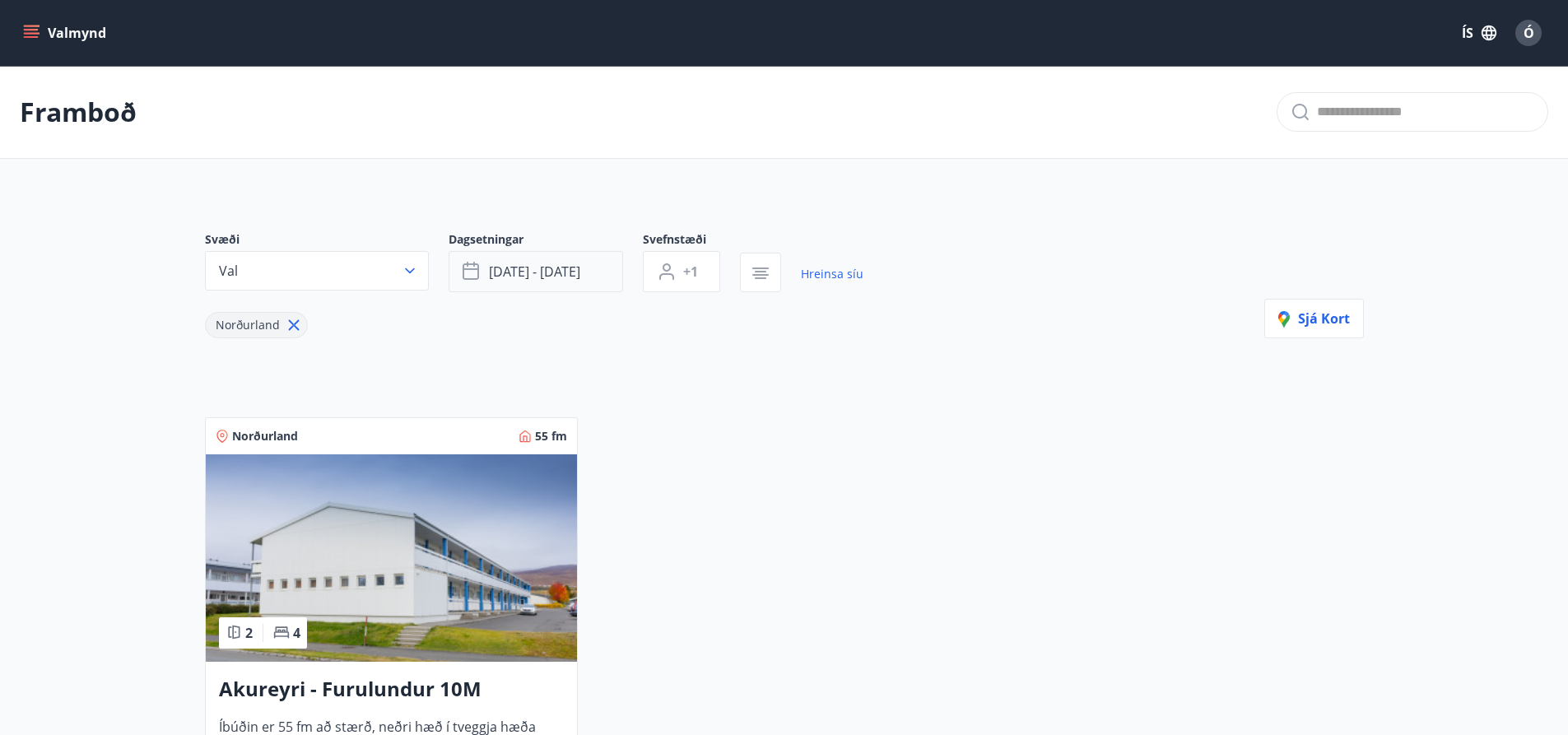
click at [573, 271] on span "sep 26 - sep 28" at bounding box center [535, 271] width 91 height 18
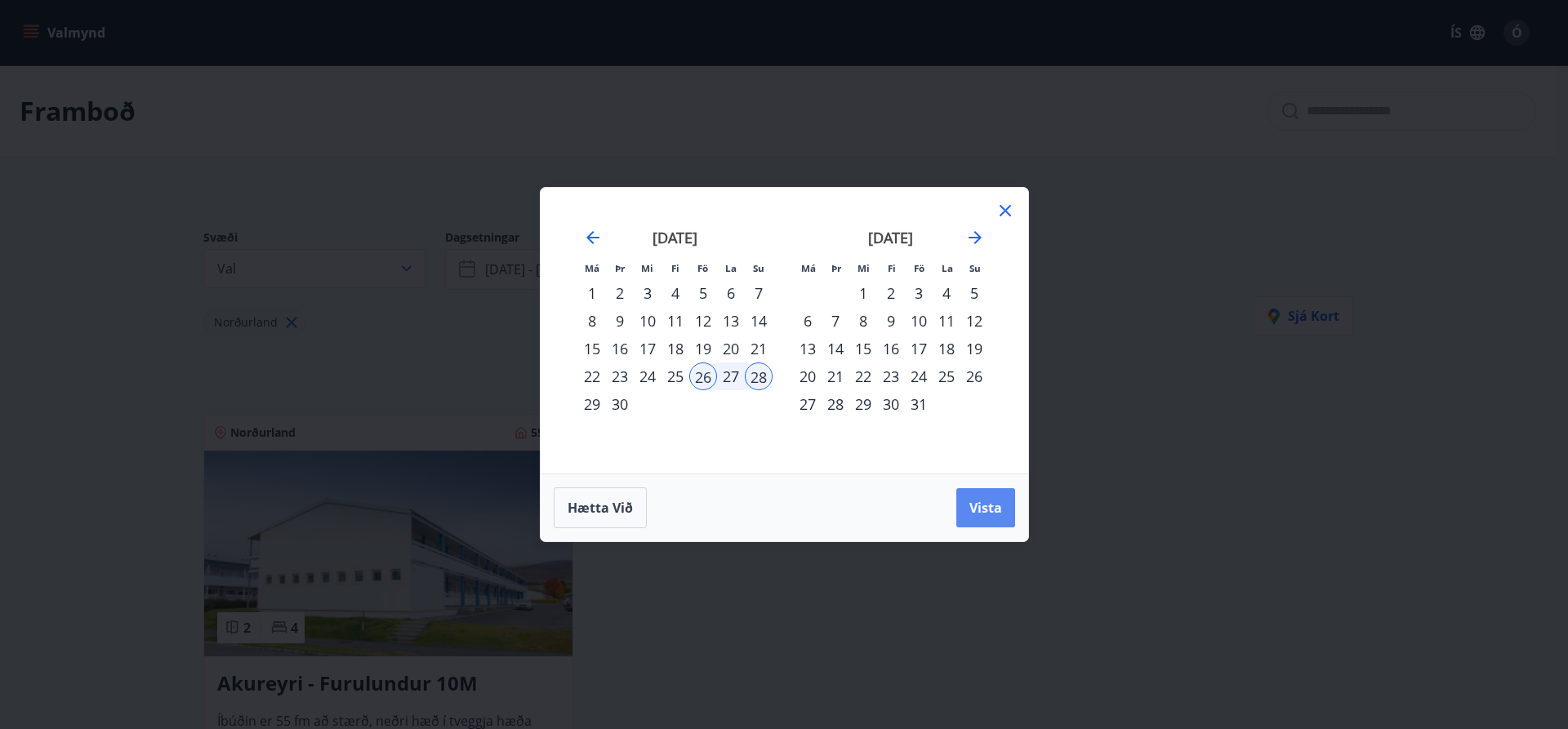
click at [980, 508] on span "Vista" at bounding box center [986, 507] width 33 height 18
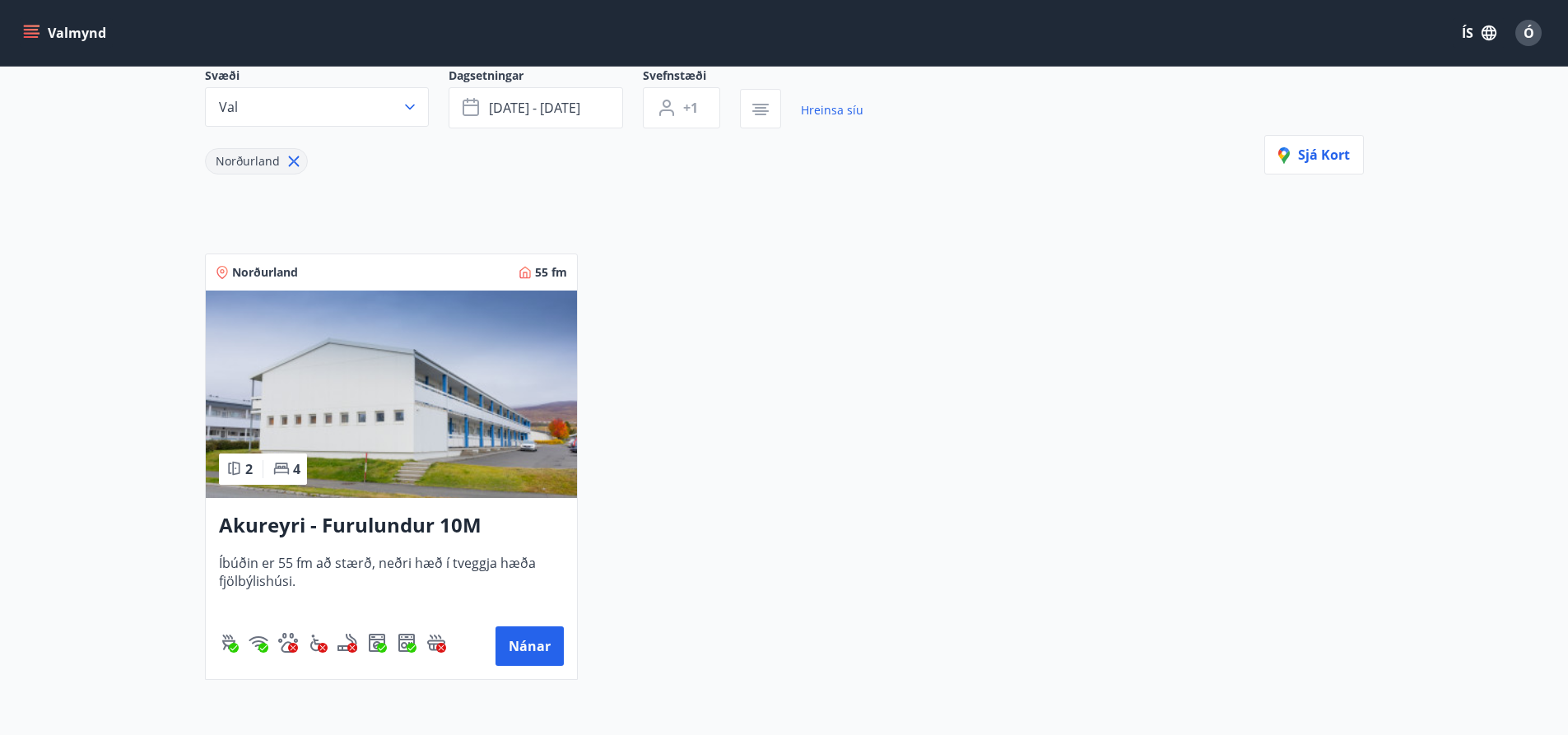
scroll to position [164, 0]
click at [458, 444] on img at bounding box center [392, 393] width 372 height 207
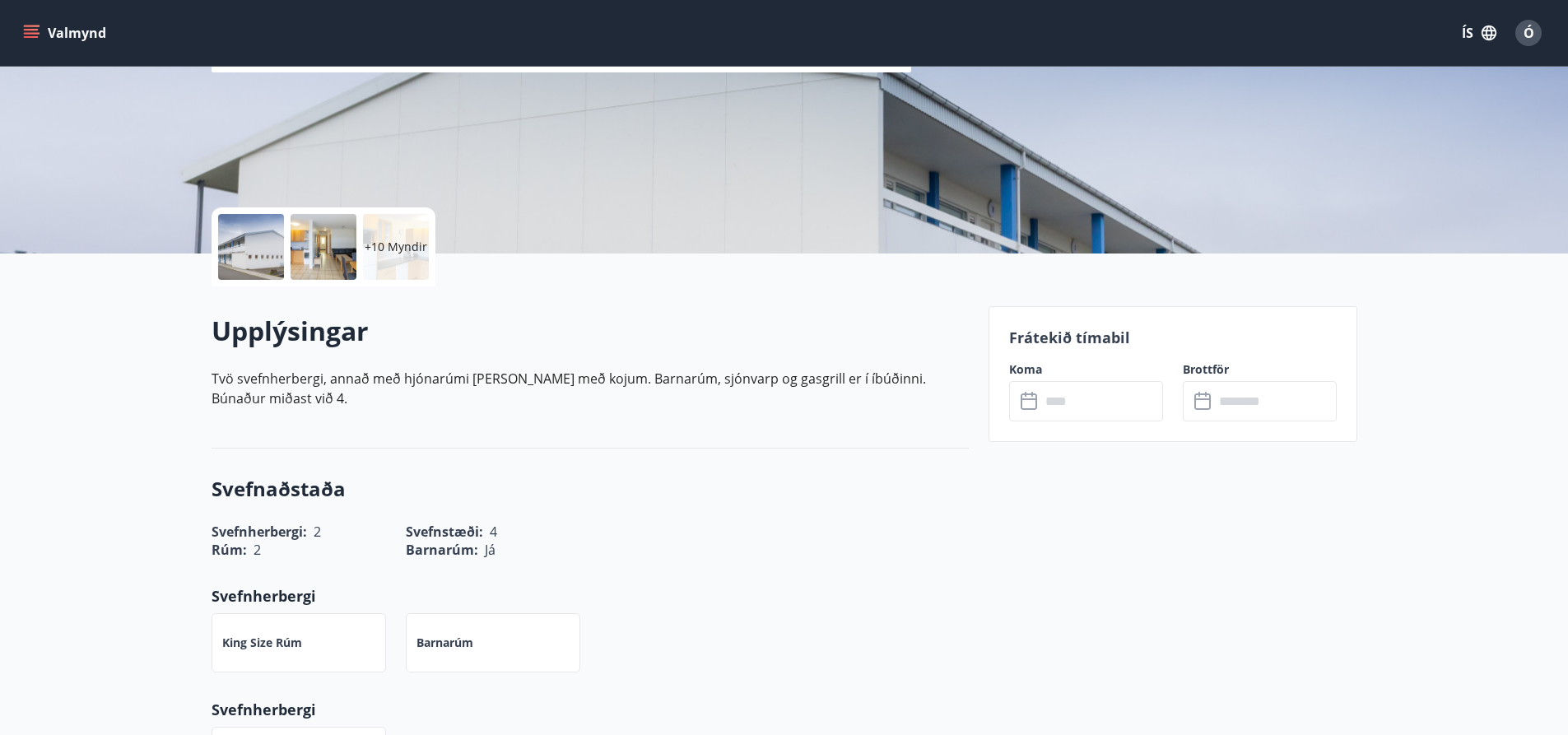
scroll to position [330, 0]
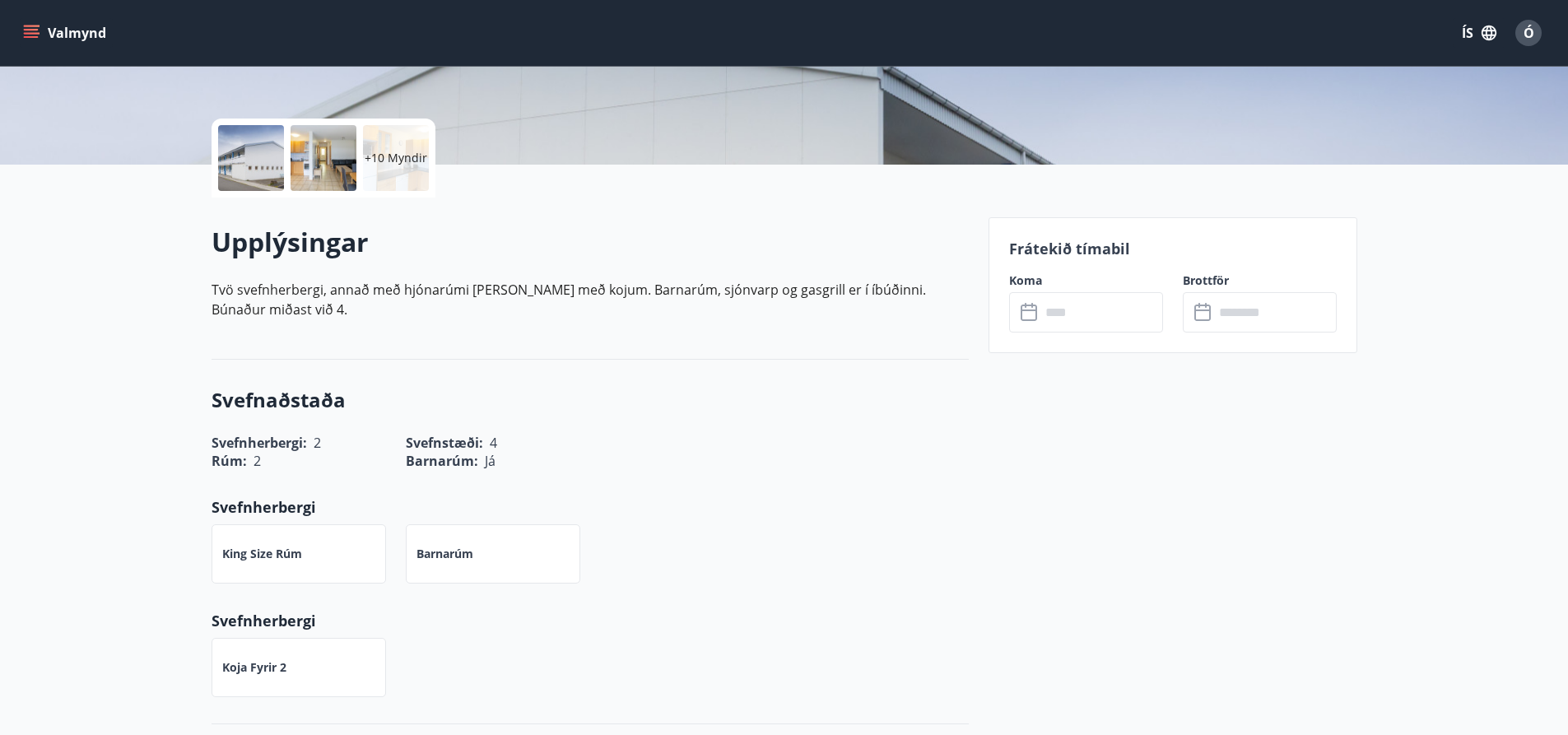
click at [1081, 318] on input "text" at bounding box center [1102, 311] width 123 height 40
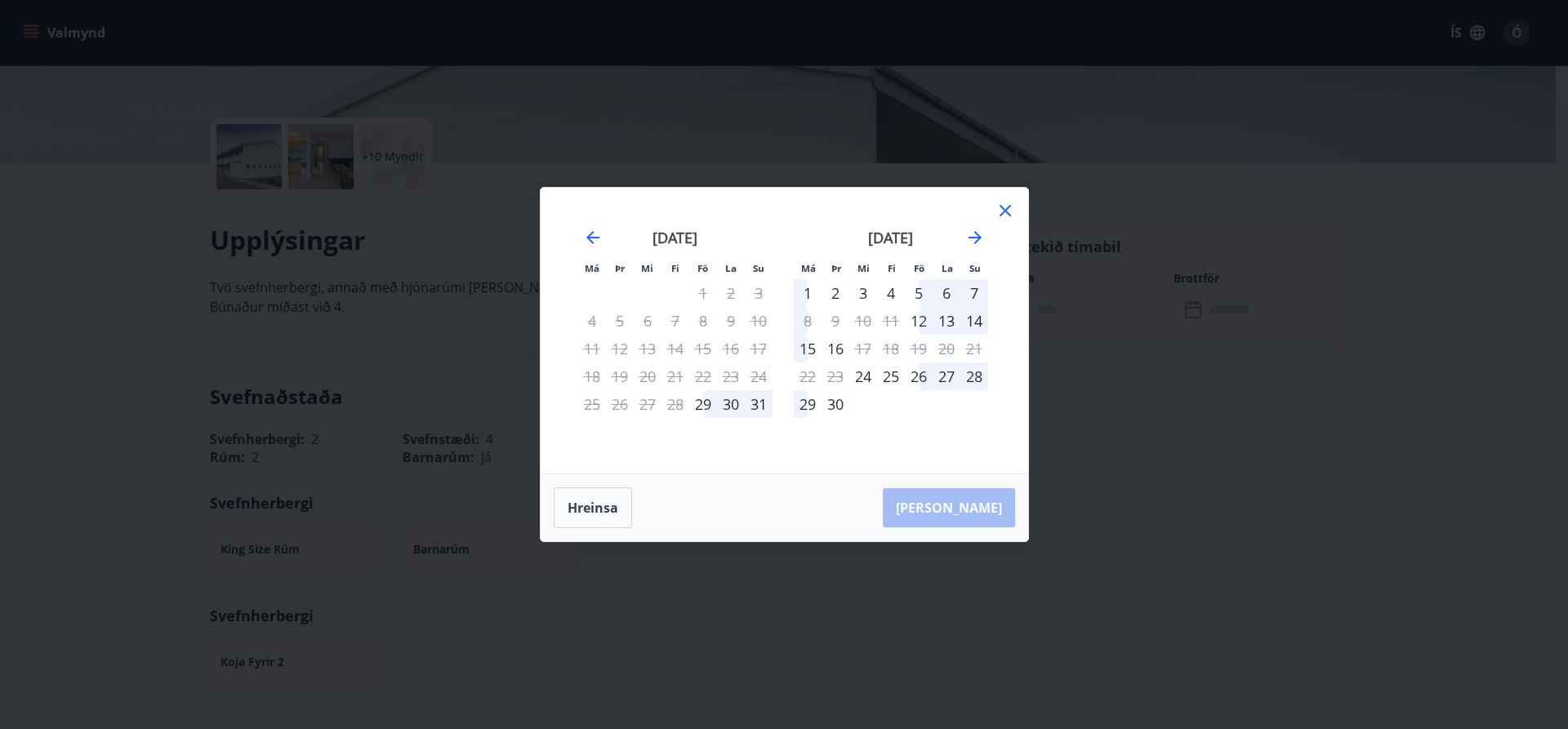
click at [920, 380] on div "26" at bounding box center [919, 376] width 28 height 28
click at [808, 406] on div "29" at bounding box center [808, 404] width 28 height 28
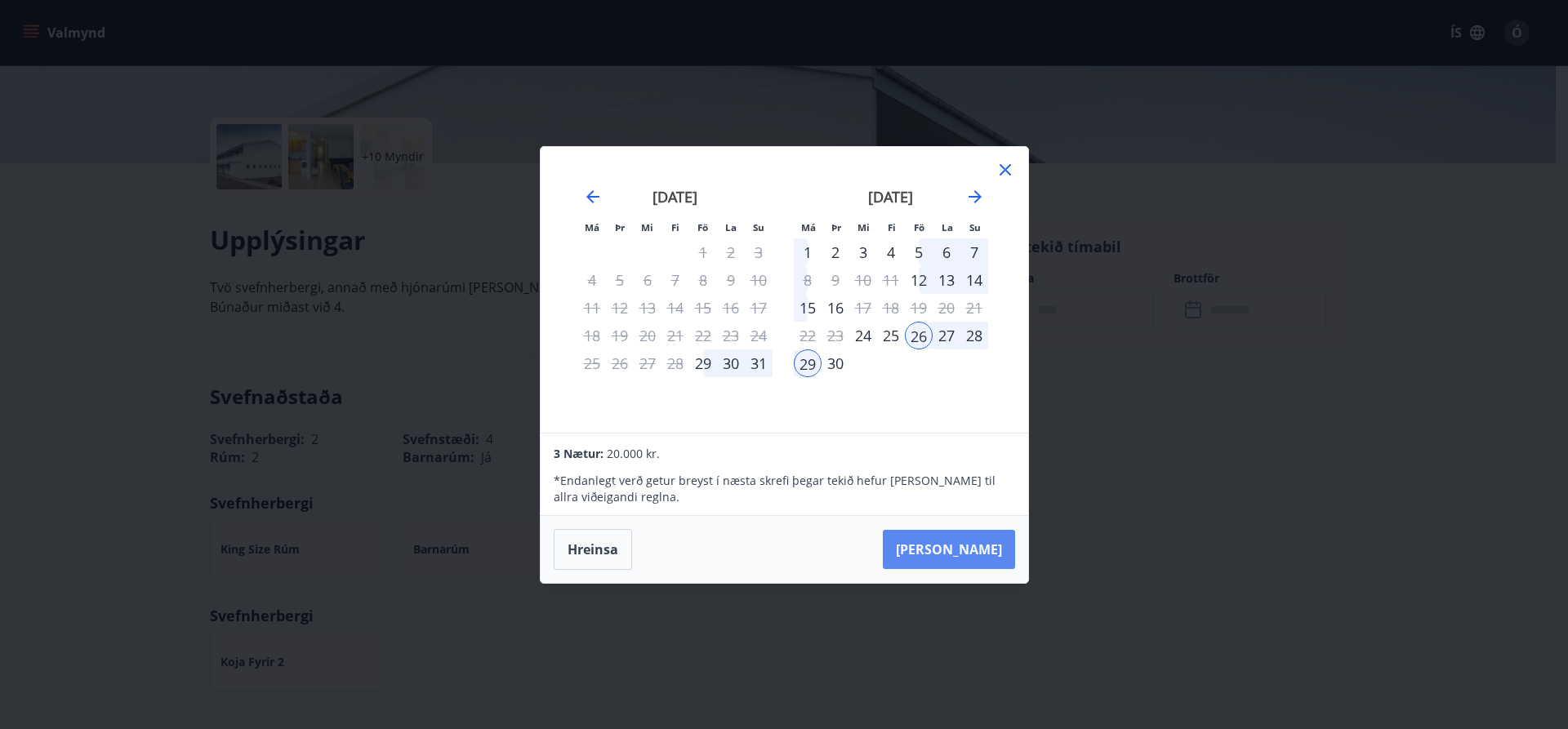
click at [965, 539] on button "Taka Frá" at bounding box center [949, 549] width 132 height 40
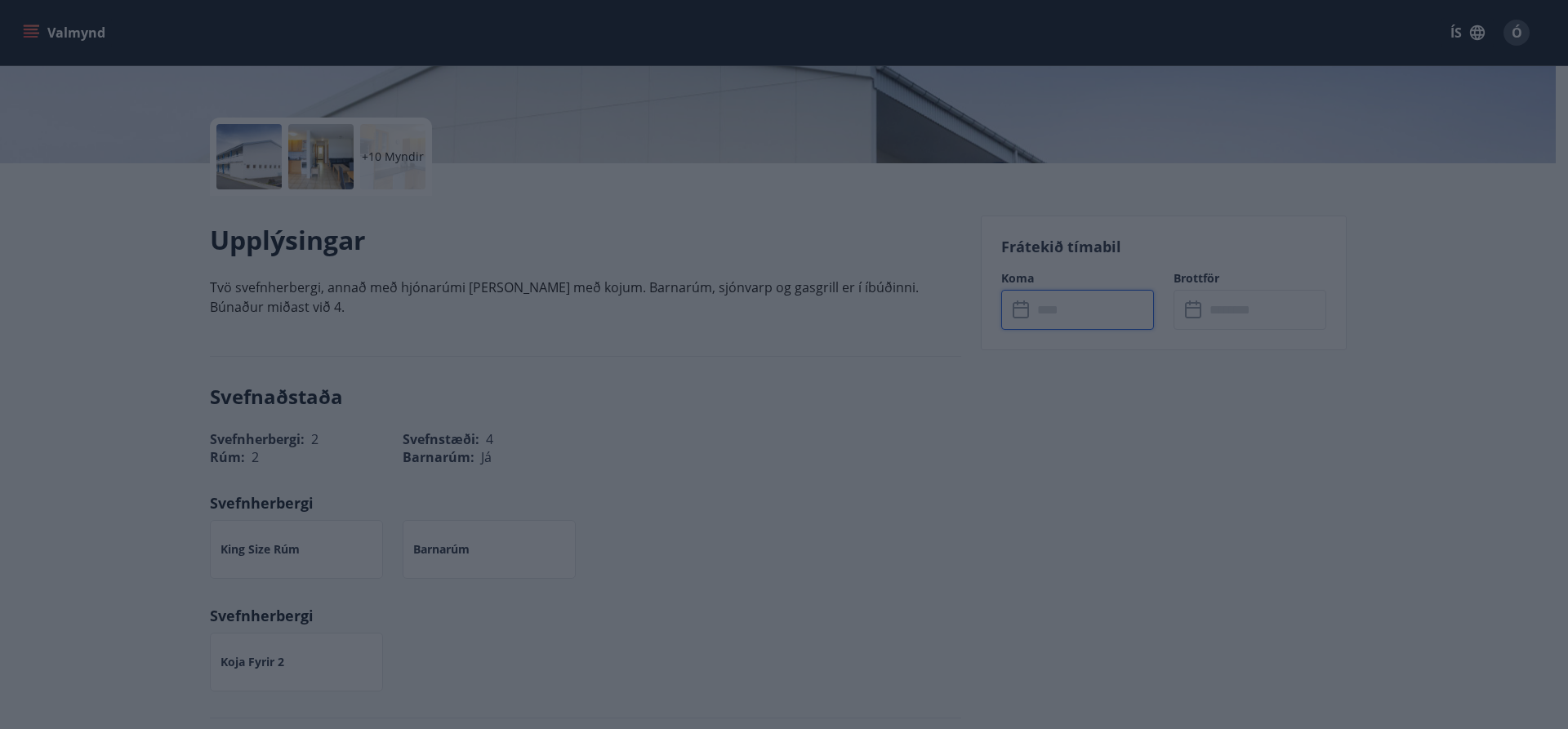
type input "******"
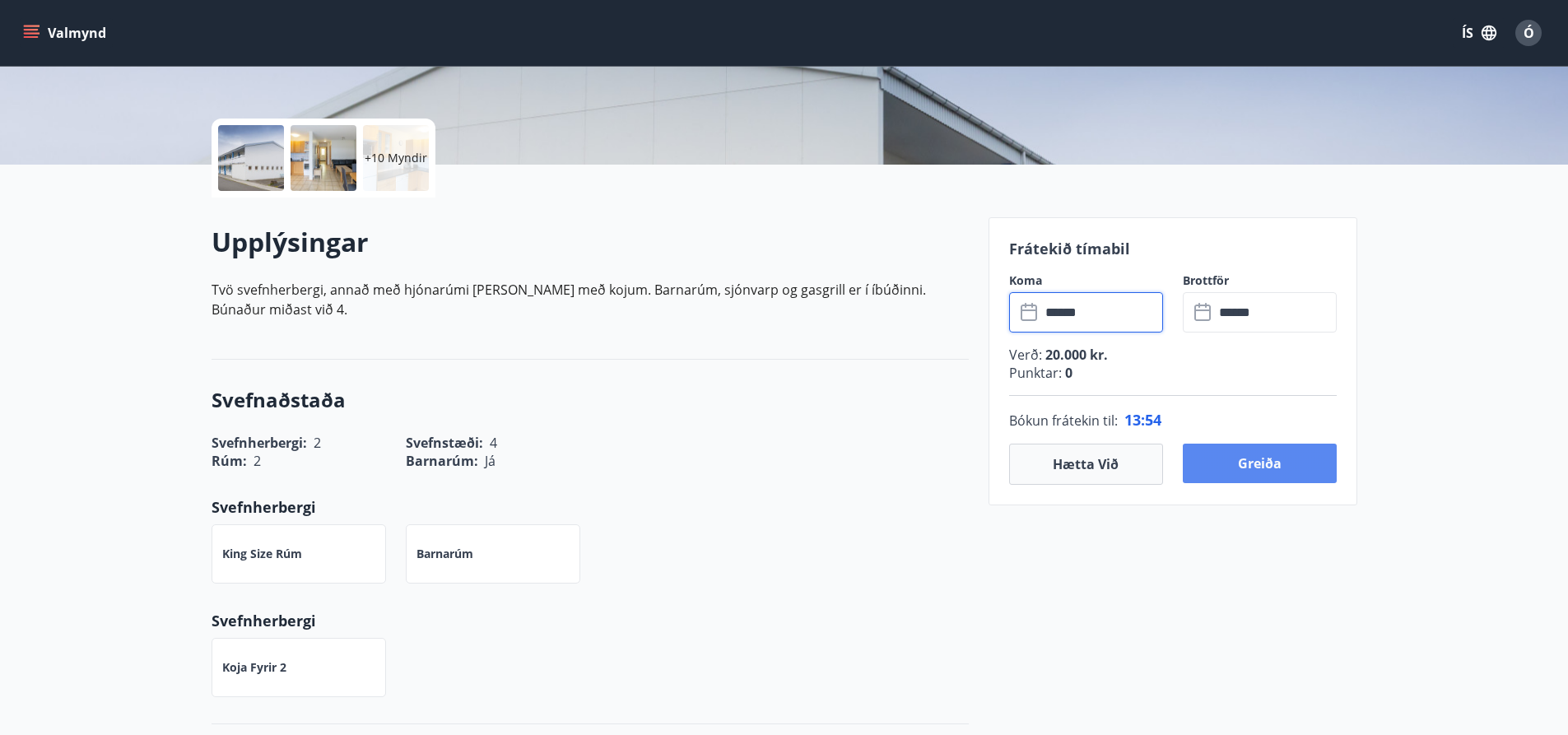
click at [1251, 455] on button "Greiða" at bounding box center [1260, 463] width 154 height 40
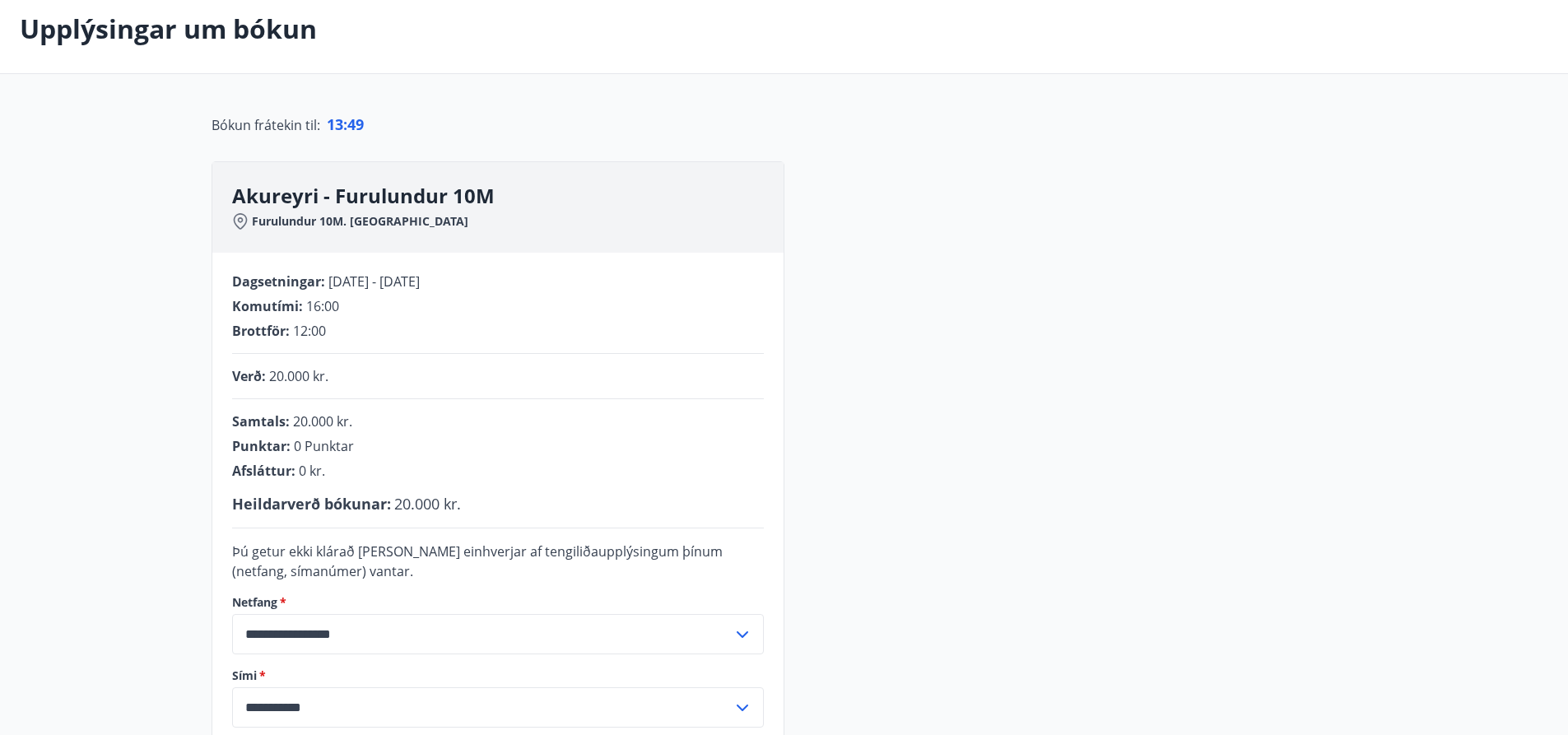
scroll to position [330, 0]
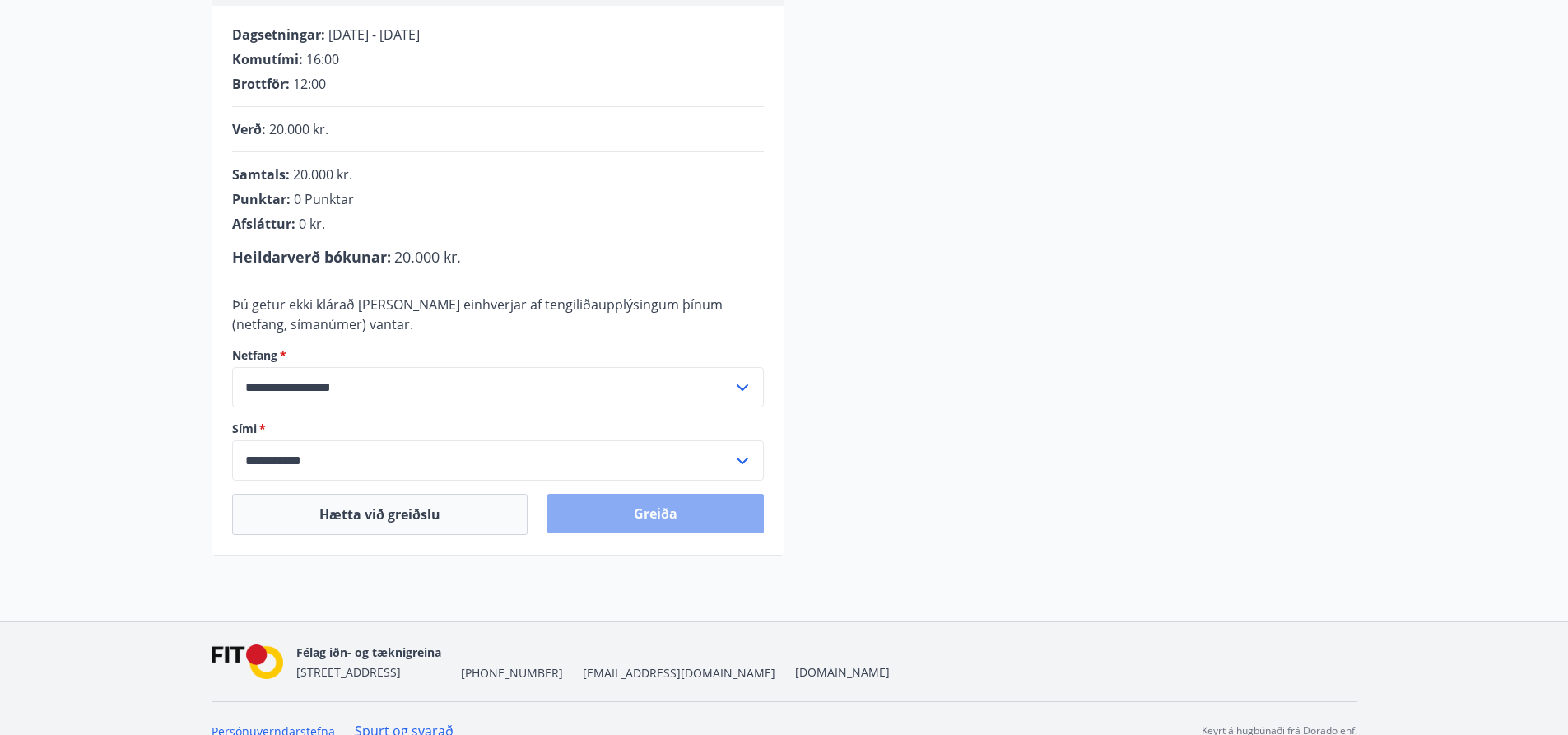
click at [637, 515] on button "Greiða" at bounding box center [656, 513] width 217 height 40
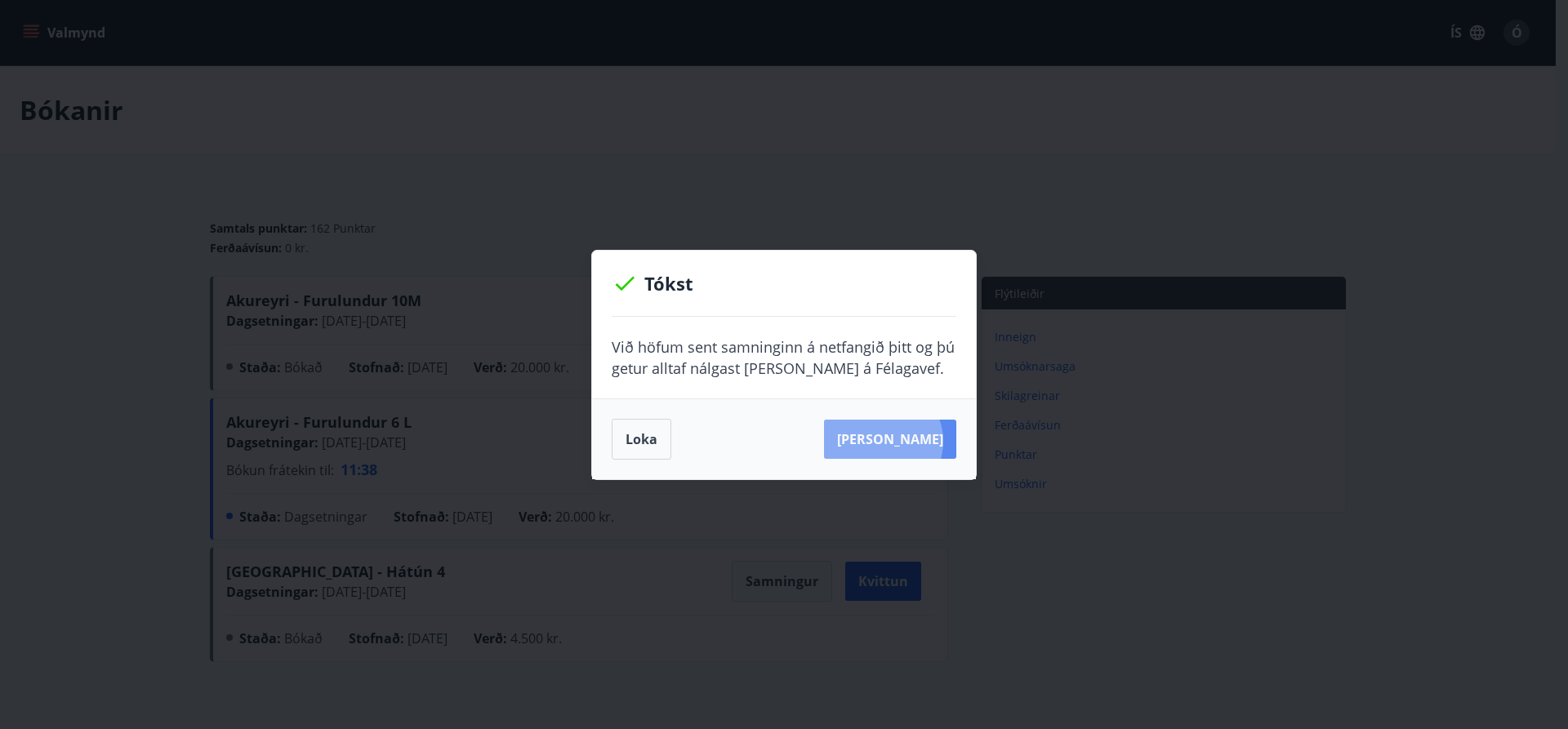
click at [908, 441] on button "Sjá samning" at bounding box center [890, 439] width 132 height 40
